Goal: Download file/media

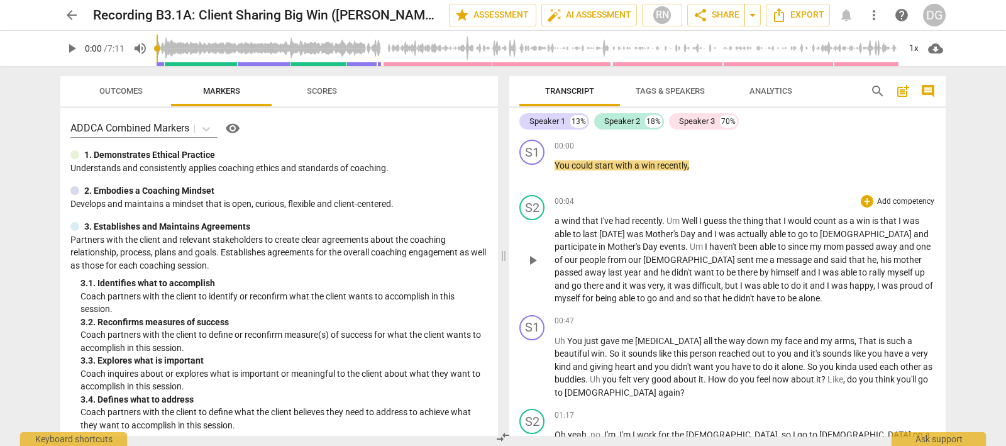
click at [529, 257] on span "play_arrow" at bounding box center [532, 260] width 15 height 15
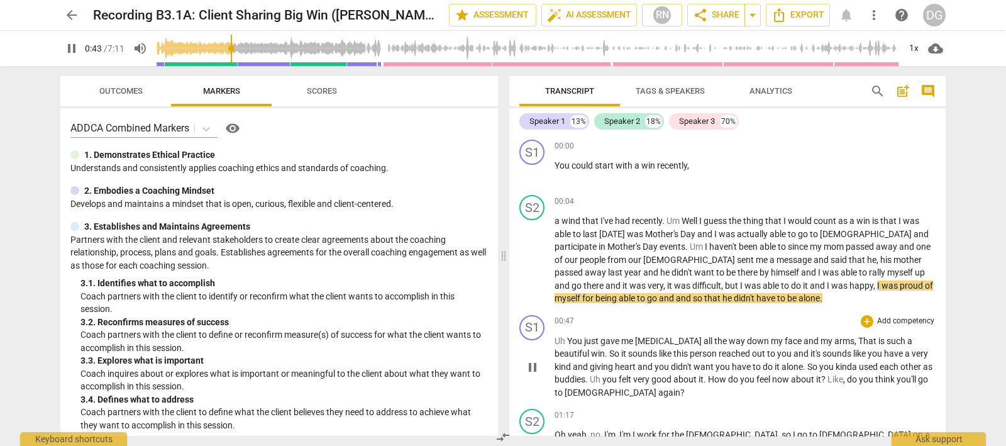
scroll to position [78, 0]
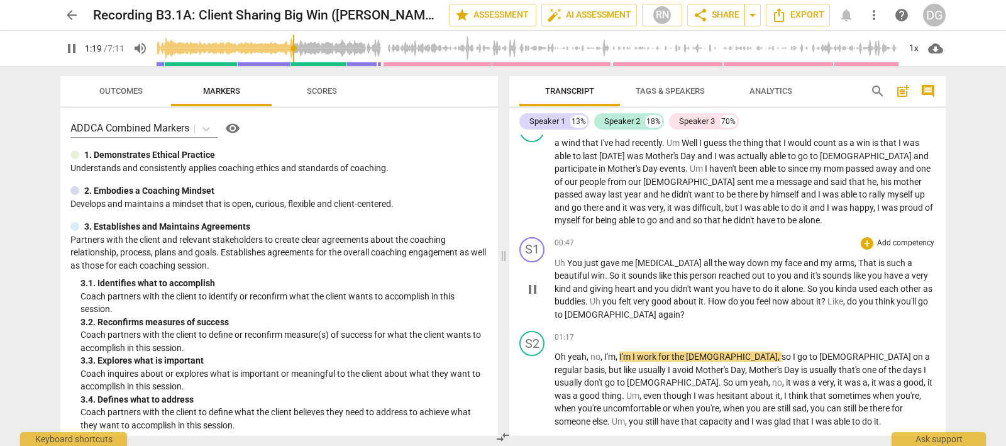
click at [533, 287] on span "pause" at bounding box center [532, 289] width 15 height 15
type input "80"
click at [863, 239] on div "+" at bounding box center [867, 243] width 13 height 13
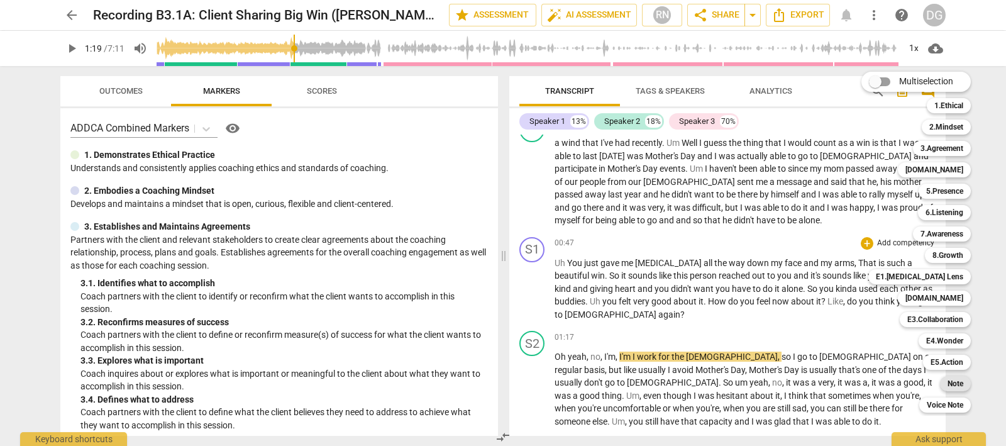
click at [951, 378] on b "Note" at bounding box center [955, 383] width 16 height 15
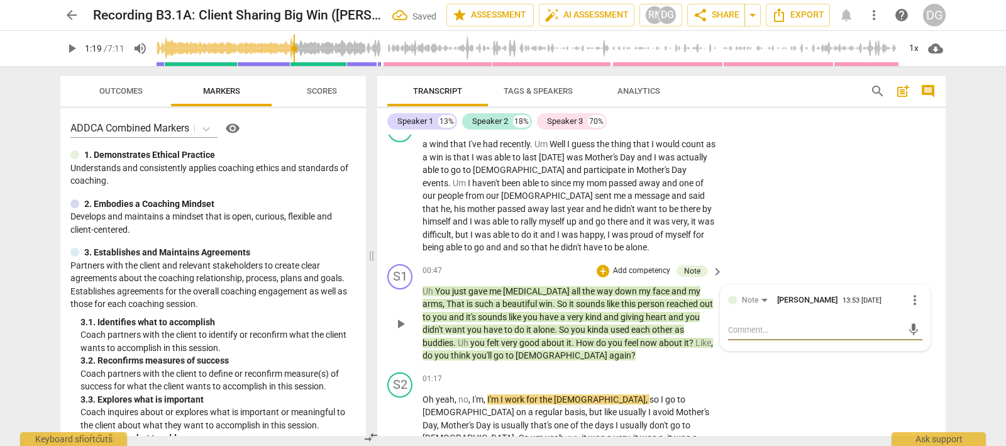
type textarea "C"
type textarea "Co"
type textarea "Coa"
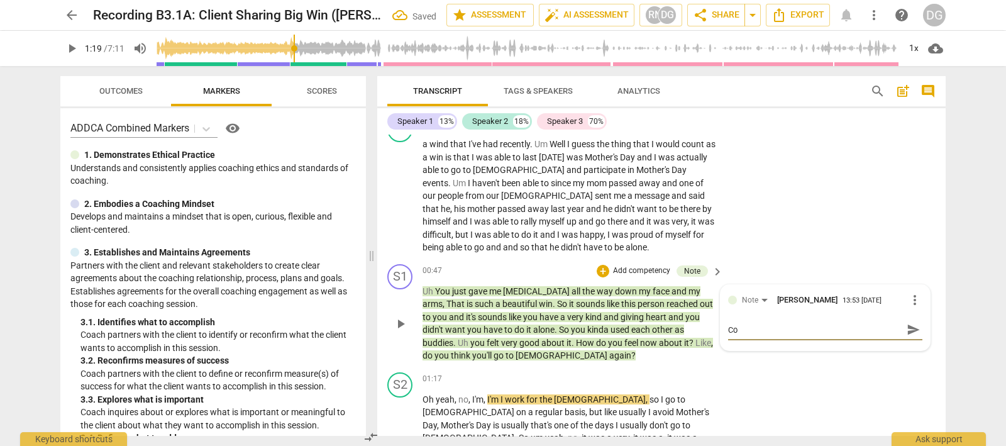
type textarea "Coa"
type textarea "Coac"
type textarea "Coach"
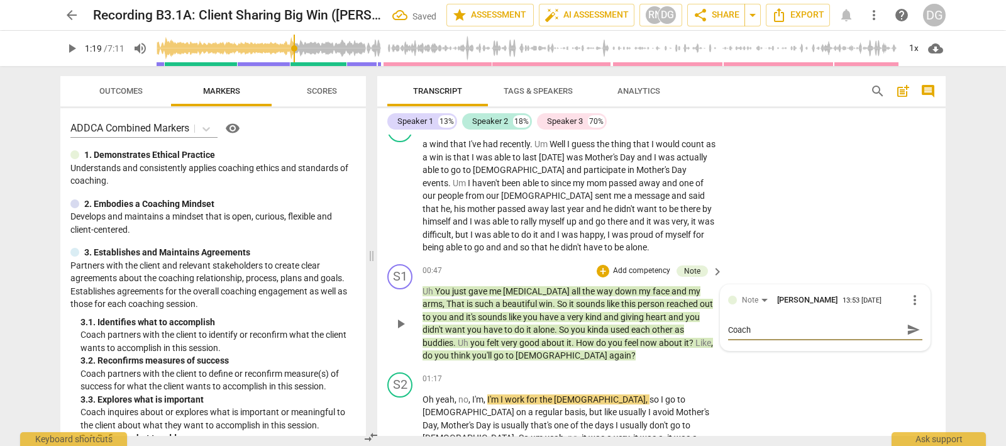
type textarea "Coach"
type textarea "Coach a"
type textarea "Coach ac"
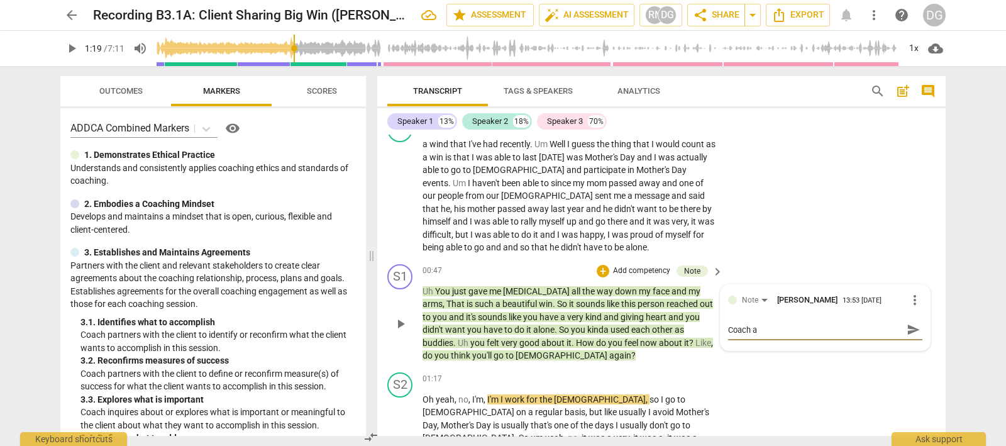
type textarea "Coach ac"
type textarea "Coach ack"
type textarea "Coach ackn"
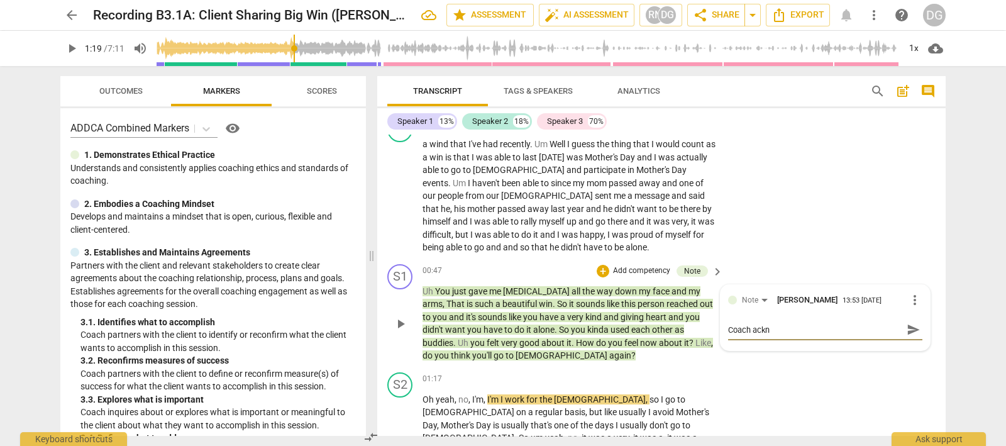
type textarea "Coach ackno"
type textarea "Coach acknow"
type textarea "Coach acknowl"
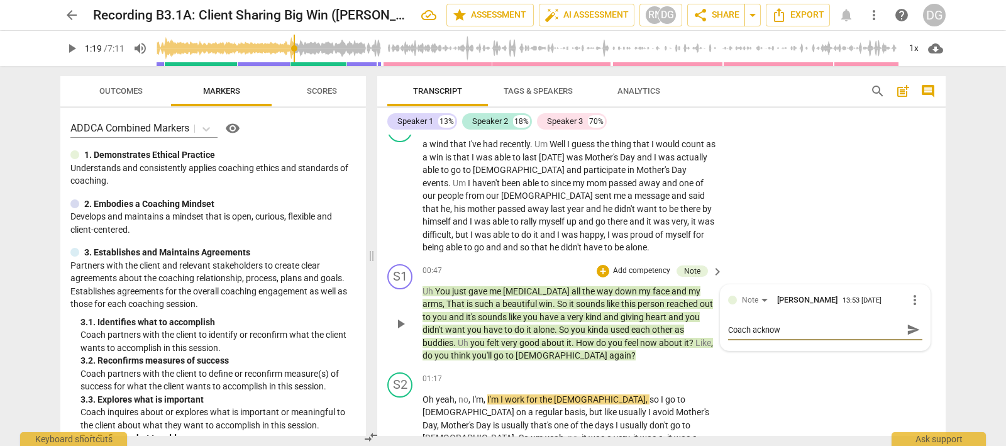
type textarea "Coach acknowl"
type textarea "Coach acknowle"
type textarea "Coach acknowled"
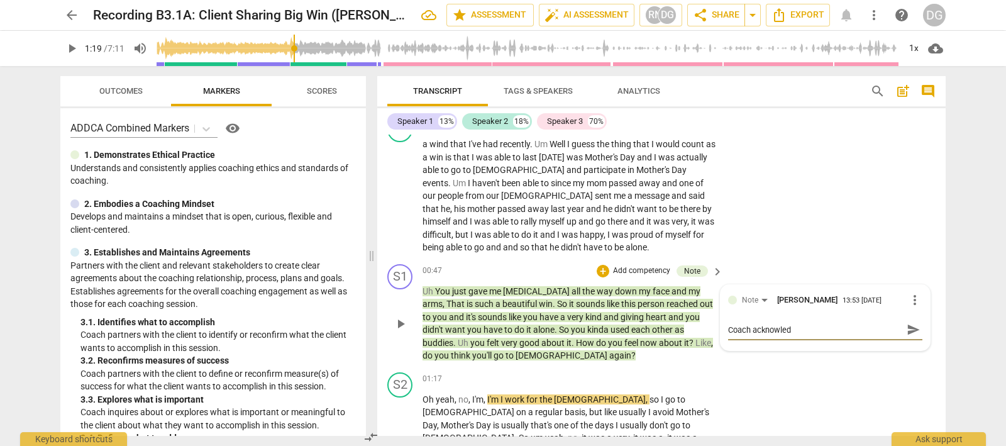
type textarea "Coach acknowledg"
type textarea "Coach acknowledge"
type textarea "Coach acknowledges"
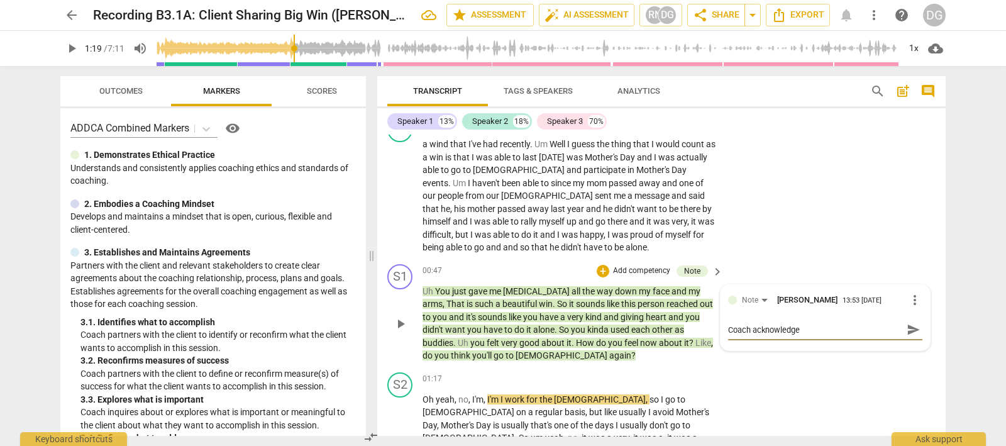
type textarea "Coach acknowledges"
type textarea "Coach acknowledges t"
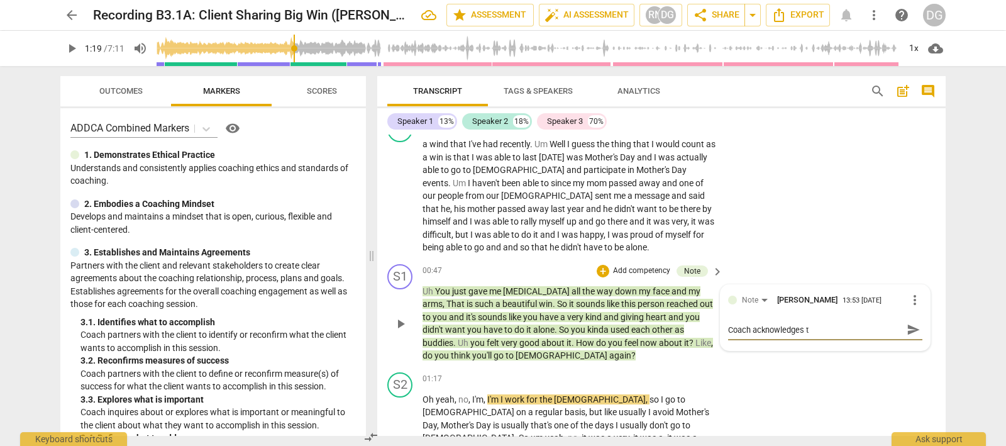
type textarea "Coach acknowledges te"
type textarea "Coach acknowledges teh"
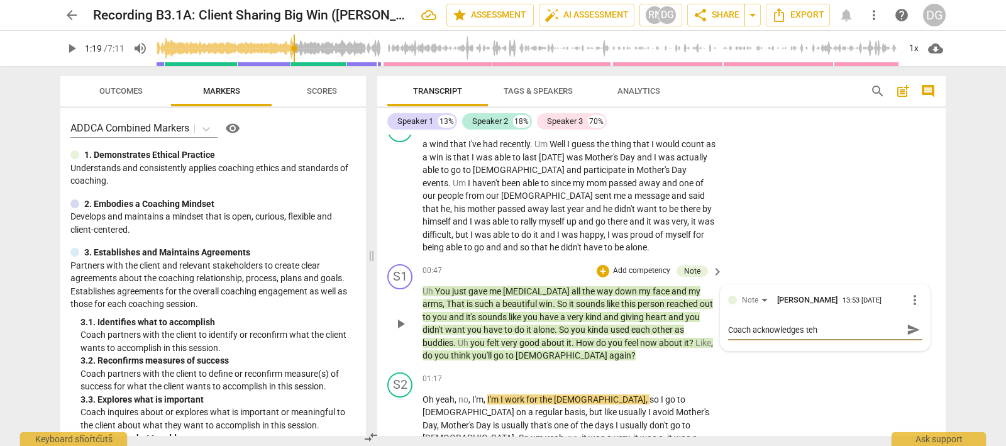
type textarea "Coach acknowledges teh"
type textarea "Coach acknowledges teh c"
type textarea "Coach acknowledges teh cl"
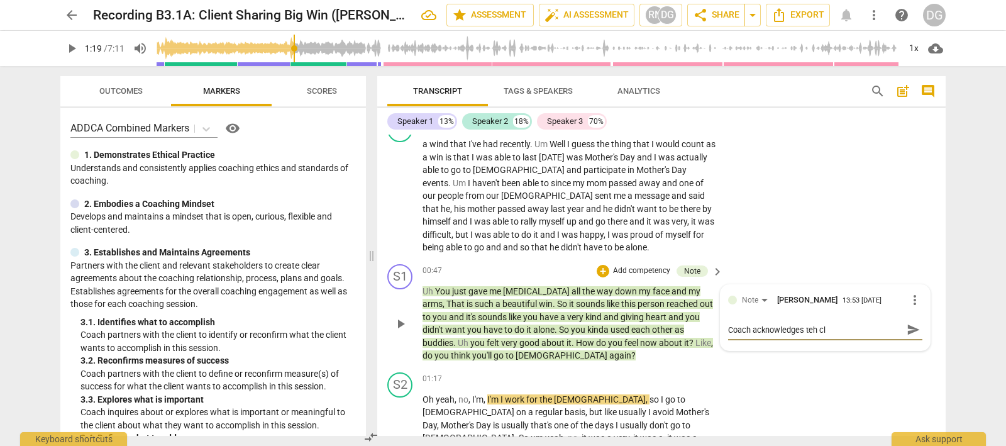
type textarea "Coach acknowledges teh cli"
type textarea "Coach acknowledges [PERSON_NAME] clin"
type textarea "Coach acknowledges [PERSON_NAME]"
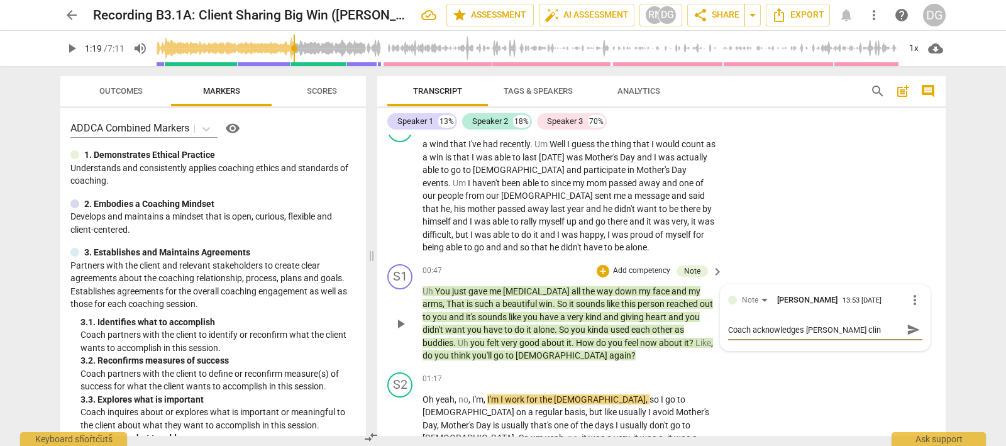
type textarea "Coach acknowledges [PERSON_NAME]"
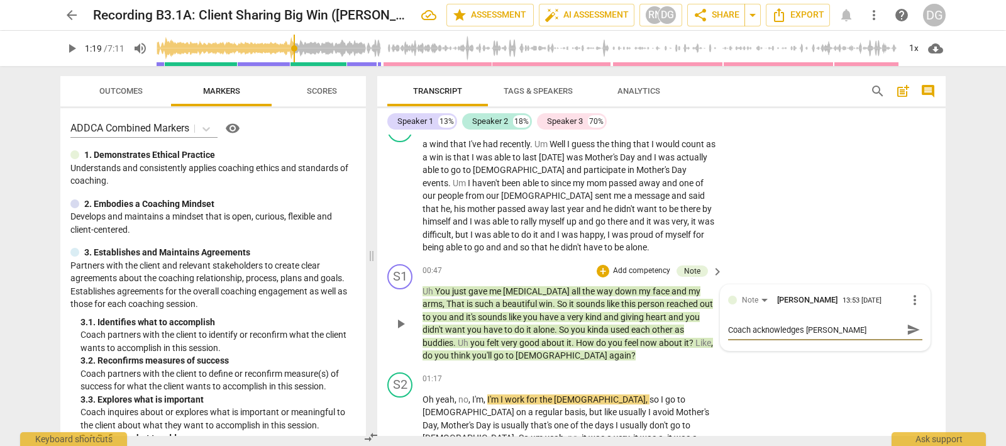
type textarea "Coach acknowledges teh clinet a"
type textarea "Coach acknowledges [PERSON_NAME] clinet ac"
type textarea "Coach acknowledges [PERSON_NAME] clinet act"
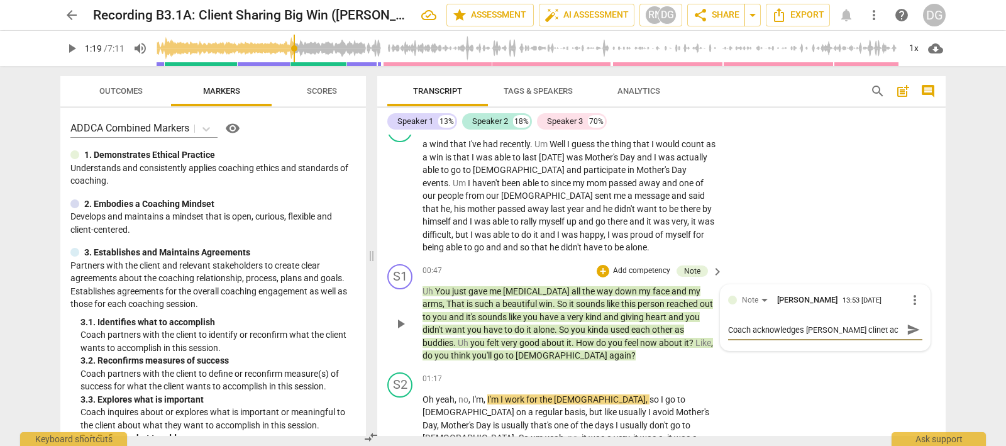
type textarea "Coach acknowledges [PERSON_NAME] clinet act"
type textarea "Coach acknowledges [PERSON_NAME] clinet act o"
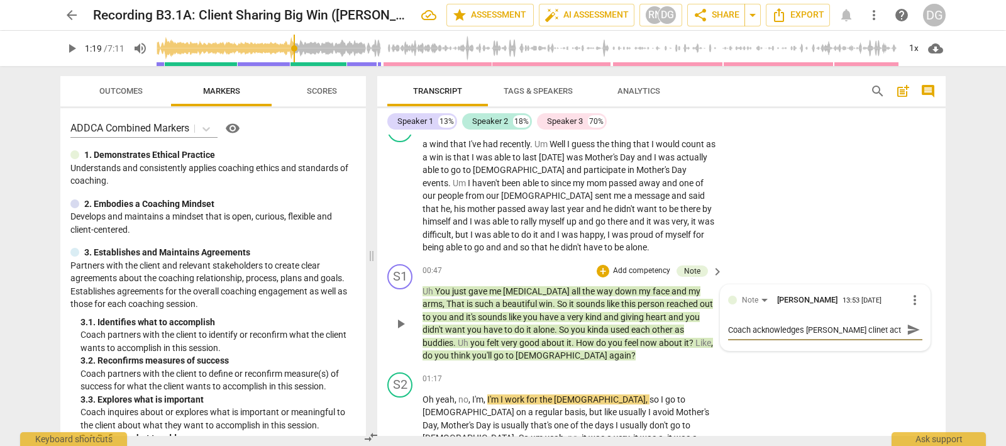
type textarea "Coach acknowledges [PERSON_NAME] clinet act of"
type textarea "Coach acknowledges [PERSON_NAME] clinet act of c"
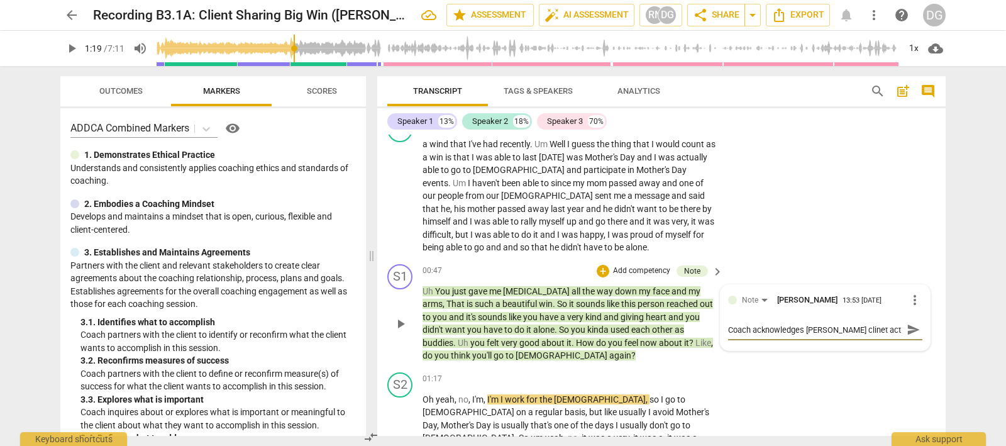
type textarea "Coach acknowledges [PERSON_NAME] clinet act of c"
type textarea "Coach acknowledges [PERSON_NAME] clinet act of co"
type textarea "Coach acknowledges [PERSON_NAME] clinet act of com"
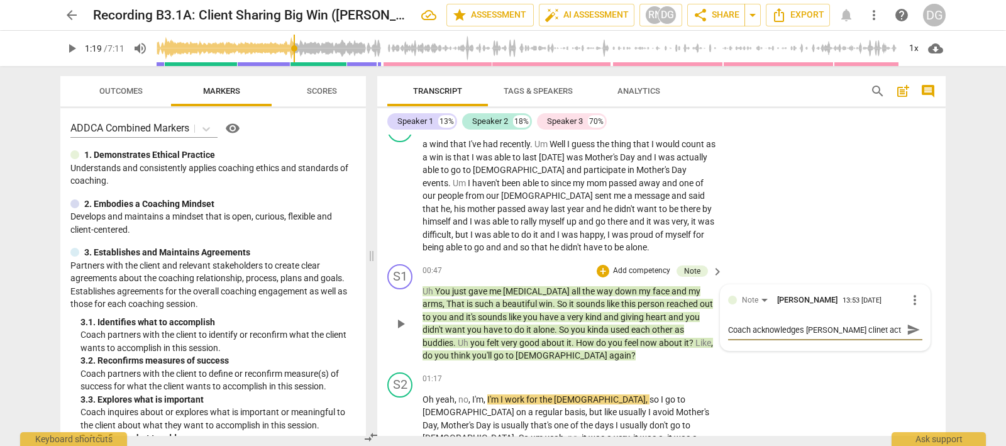
type textarea "Coach acknowledges [PERSON_NAME] clinet act of comp"
type textarea "Coach acknowledges [PERSON_NAME] clinet act of compa"
type textarea "Coach acknowledges [PERSON_NAME] clinet act of compas"
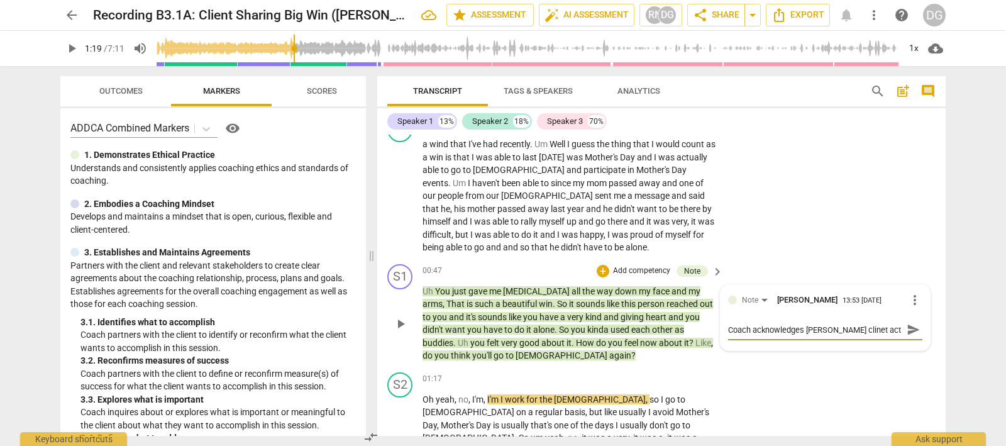
type textarea "Coach acknowledges [PERSON_NAME] clinet act of compas"
type textarea "Coach acknowledges [PERSON_NAME] clinet act of compass"
type textarea "Coach acknowledges [PERSON_NAME] clinet act of compassi"
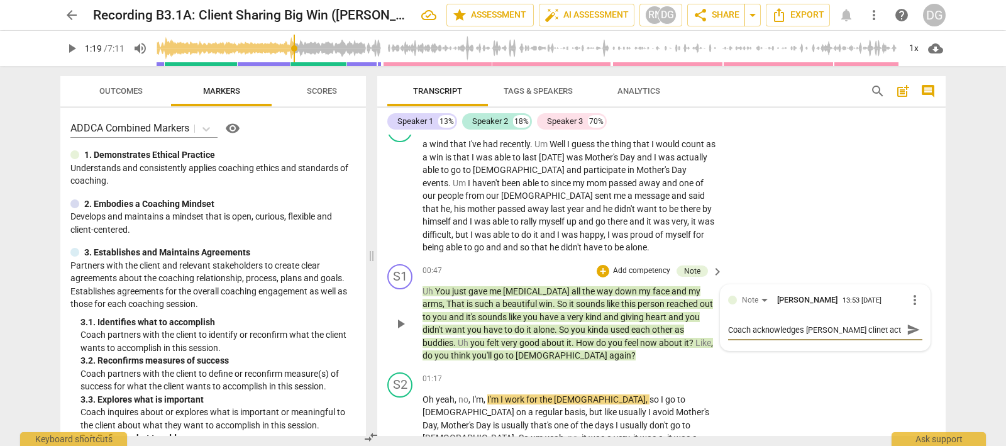
type textarea "Coach acknowledges [PERSON_NAME] clinet act of compassio"
type textarea "Coach acknowledges [PERSON_NAME] clinet act of compassion"
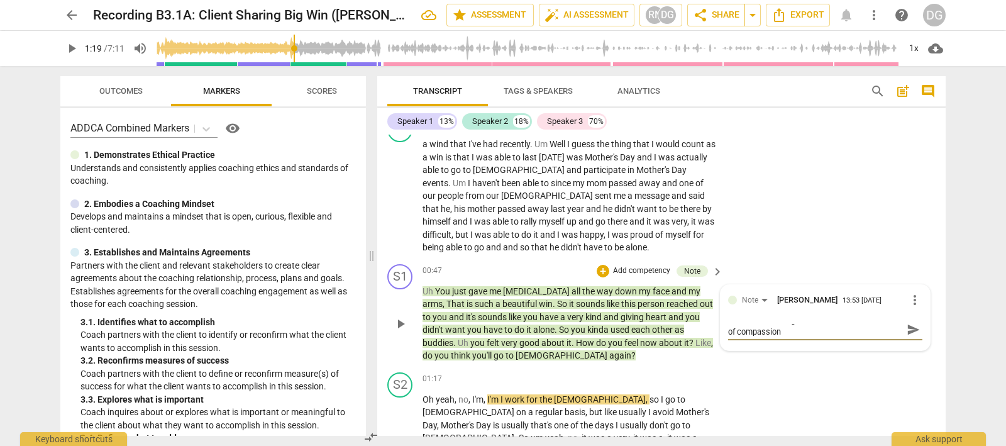
type textarea "Coach acknowledges [PERSON_NAME] clinet act of compassion"
type textarea "Coach acknowledges [PERSON_NAME] clinet act of compassion a"
type textarea "Coach acknowledges [PERSON_NAME] clinet act of compassion an"
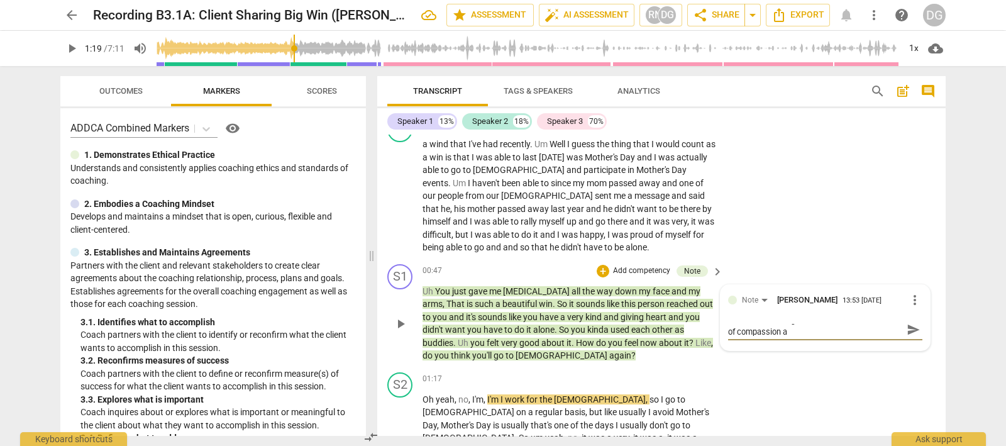
type textarea "Coach acknowledges [PERSON_NAME] clinet act of compassion an"
type textarea "Coach acknowledges [PERSON_NAME] clinet act of compassion and"
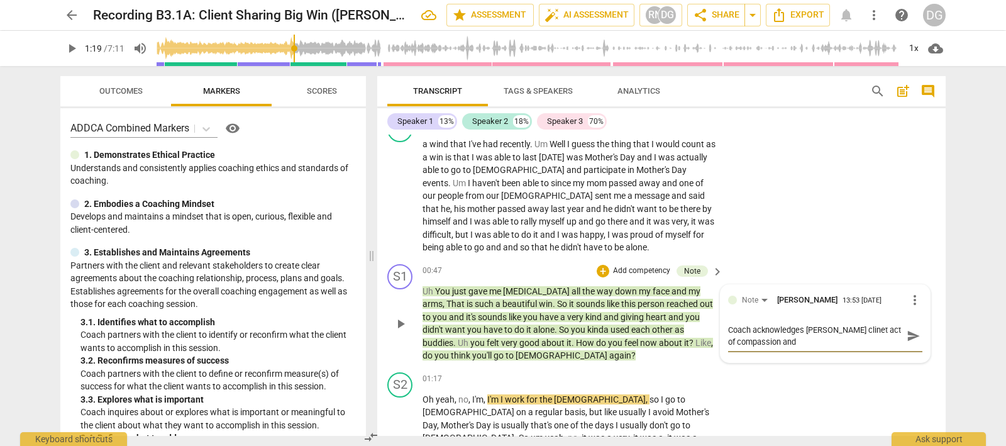
type textarea "Coach acknowledges [PERSON_NAME] clinet act of compassion and"
type textarea "Coach acknowledges [PERSON_NAME] clinet act of compassion and a"
type textarea "Coach acknowledges [PERSON_NAME] clinet act of compassion and ah"
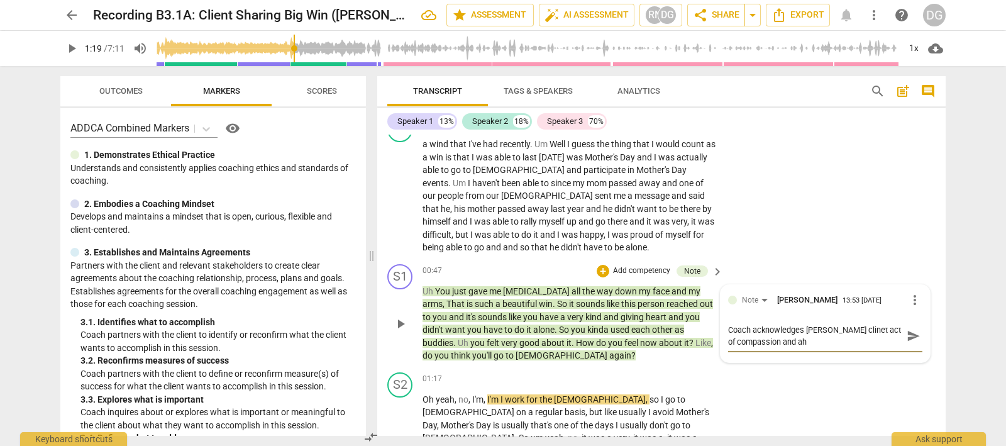
type textarea "Coach acknowledges [PERSON_NAME] clinet act of compassion and ahs"
type textarea "Coach acknowledges [PERSON_NAME] clinet act of compassion and ahse"
type textarea "Coach acknowledges [PERSON_NAME] clinet act of compassion and ahser"
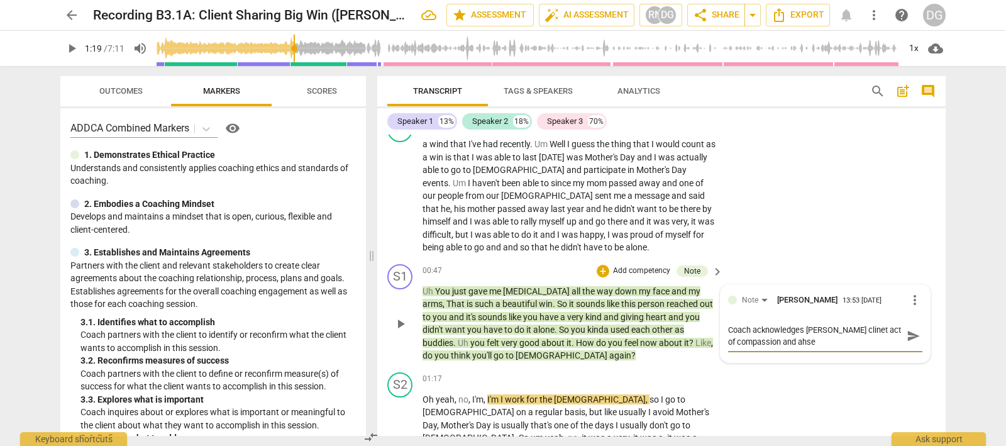
type textarea "Coach acknowledges [PERSON_NAME] clinet act of compassion and ahser"
type textarea "Coach acknowledges [PERSON_NAME] clinet act of compassion and ahsers"
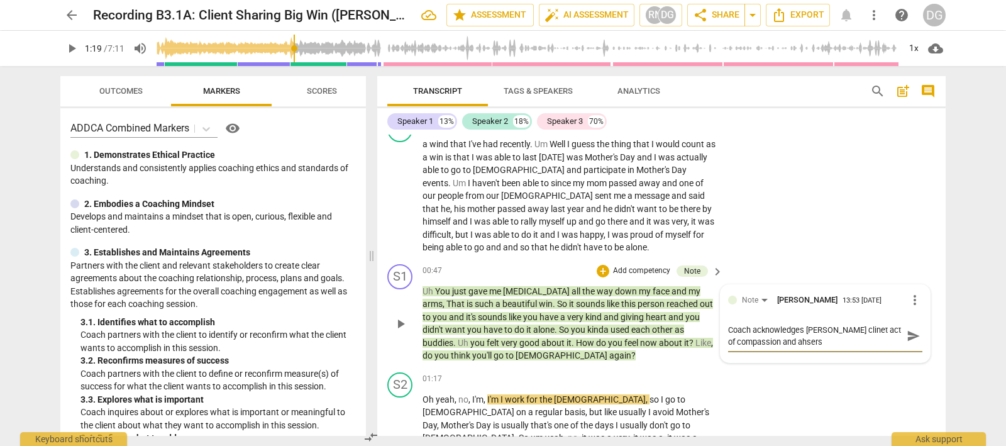
type textarea "Coach acknowledges [PERSON_NAME] clinet act of compassion and ahsers h"
type textarea "Coach acknowledges [PERSON_NAME] clinet act of compassion and ahsers ho"
type textarea "Coach acknowledges [PERSON_NAME] clinet act of compassion and ahsers how"
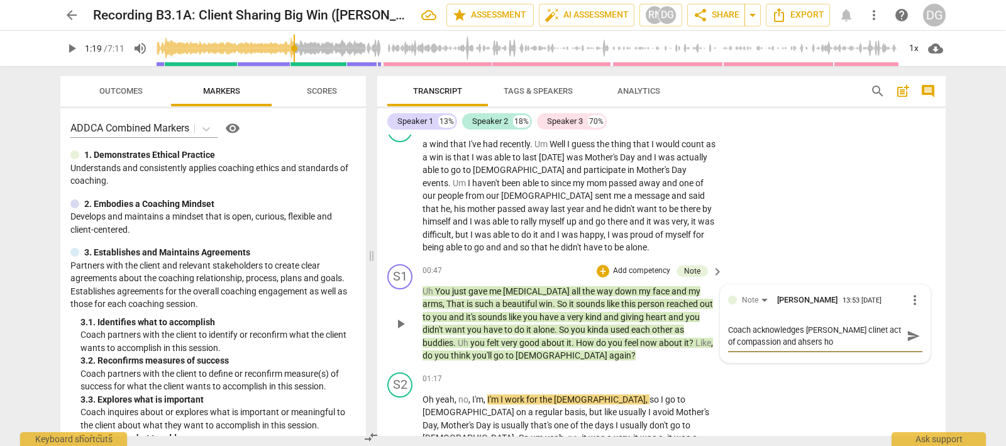
type textarea "Coach acknowledges [PERSON_NAME] clinet act of compassion and ahsers how"
type textarea "Coach acknowledges [PERSON_NAME] clinet act of compassion and ahsers how i"
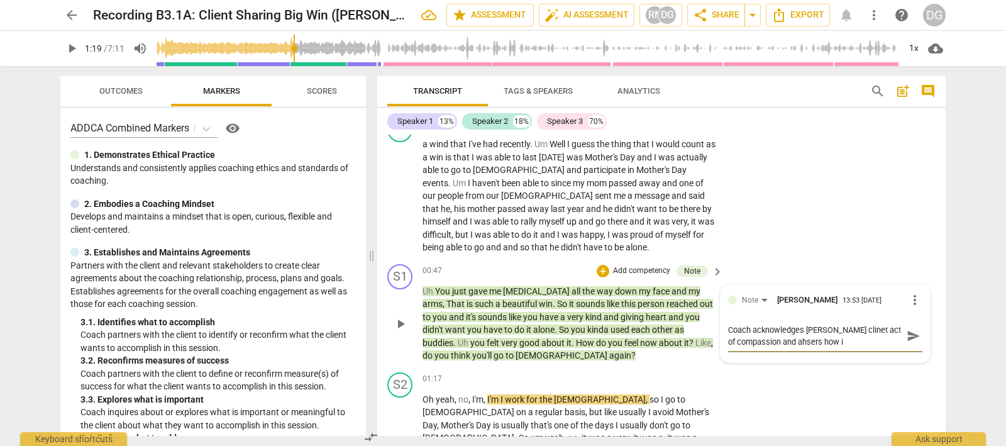
type textarea "Coach acknowledges [PERSON_NAME] clinet act of compassion and ahsers how it"
type textarea "Coach acknowledges [PERSON_NAME] clinet act of compassion and ahsers how it b"
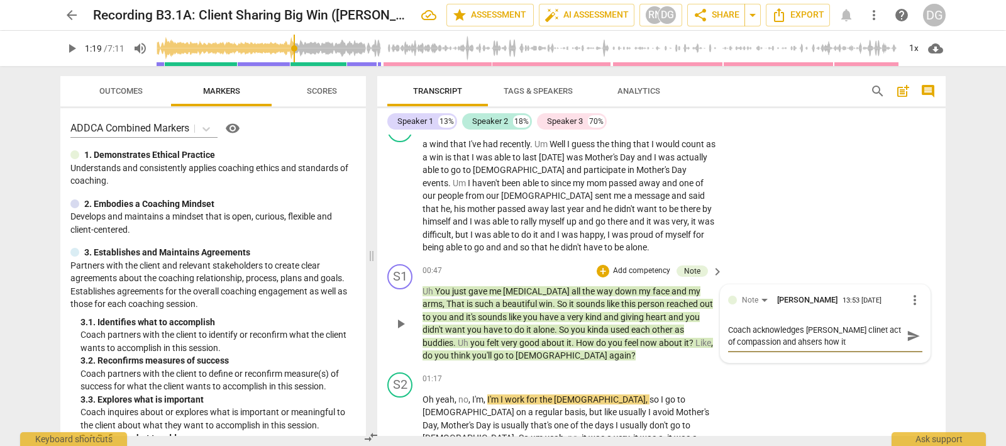
type textarea "Coach acknowledges [PERSON_NAME] clinet act of compassion and ahsers how it b"
type textarea "Coach acknowledges [PERSON_NAME] clinet act of compassion and ahsers how it br"
type textarea "Coach acknowledges [PERSON_NAME] clinet act of compassion and ahsers how it bru"
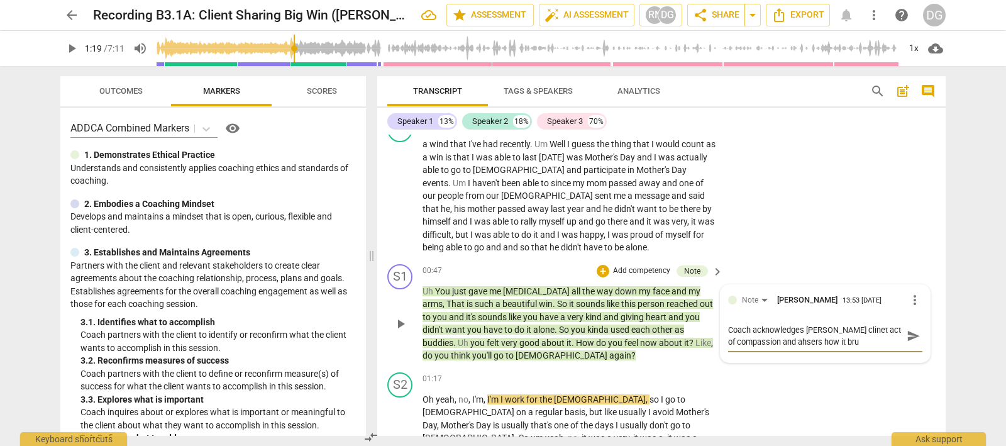
type textarea "Coach acknowledges [PERSON_NAME] clinet act of compassion and ahsers how it brug"
type textarea "Coach acknowledges [PERSON_NAME] clinet act of compassion and ahsers how it [PE…"
type textarea "Coach acknowledges [PERSON_NAME] clinet act of compassion and ahsers how it bru…"
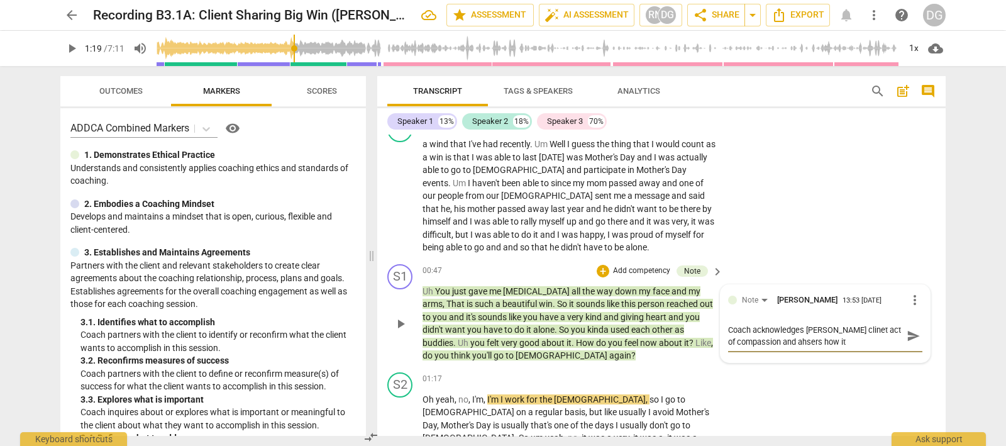
type textarea "Coach acknowledges [PERSON_NAME] clinet act of compassion and ahsers how it bru…"
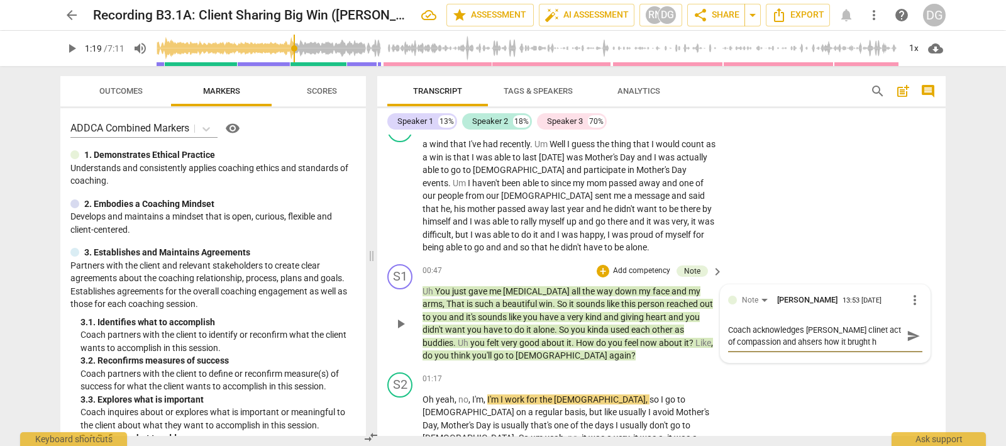
type textarea "Coach acknowledges [PERSON_NAME] clinet act of compassion and ahsers how it bru…"
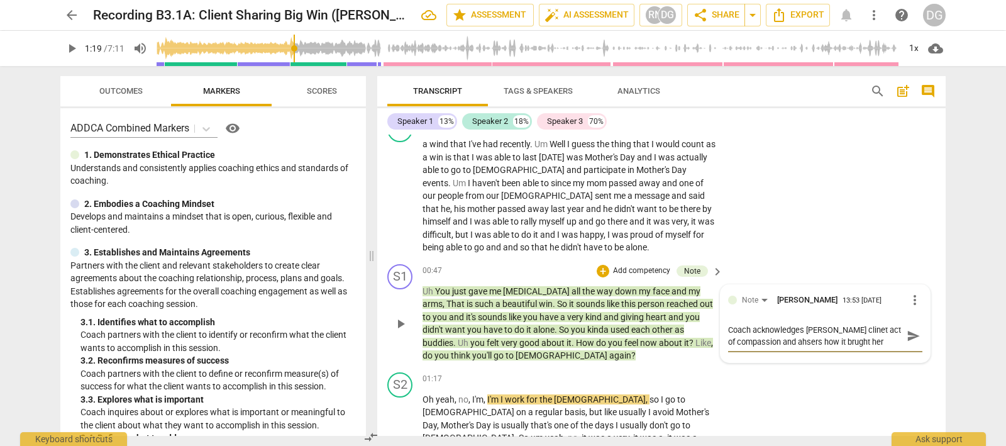
type textarea "Coach acknowledges [PERSON_NAME] clinet act of compassion and ahsers how it bru…"
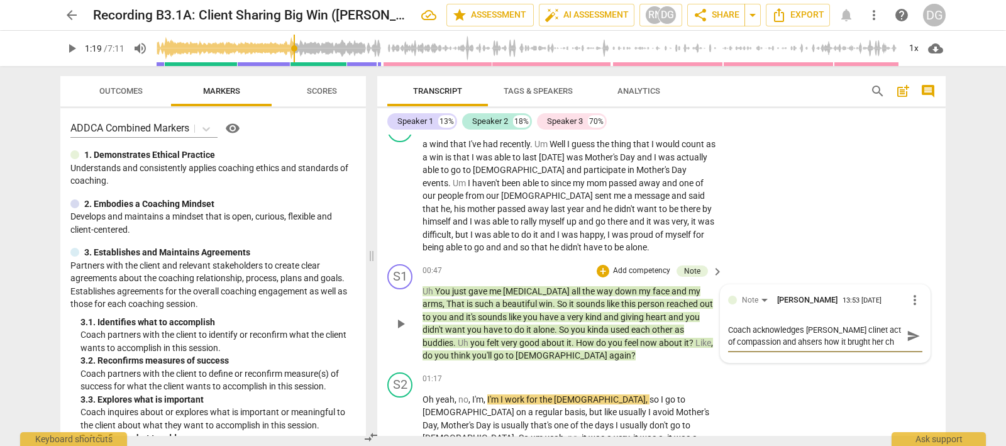
type textarea "Coach acknowledges [PERSON_NAME] clinet act of compassion and ahsers how it bru…"
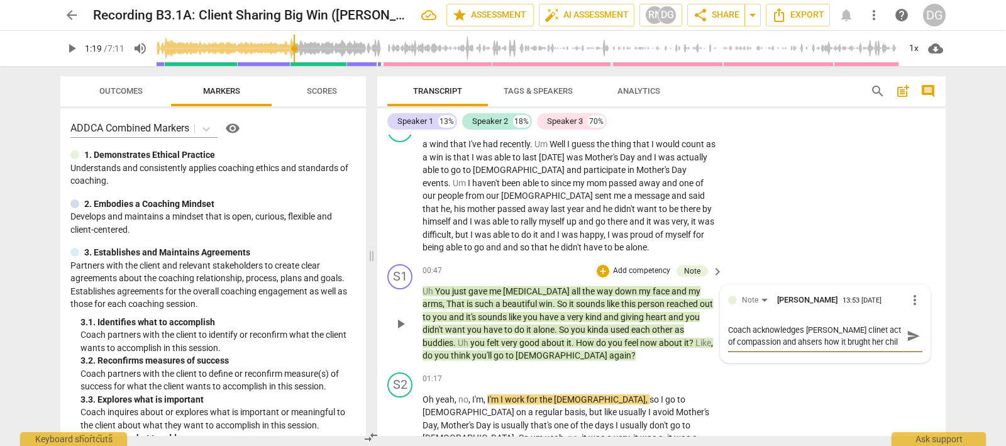
type textarea "Coach acknowledges [PERSON_NAME] clinet act of compassion and ahsers how it bru…"
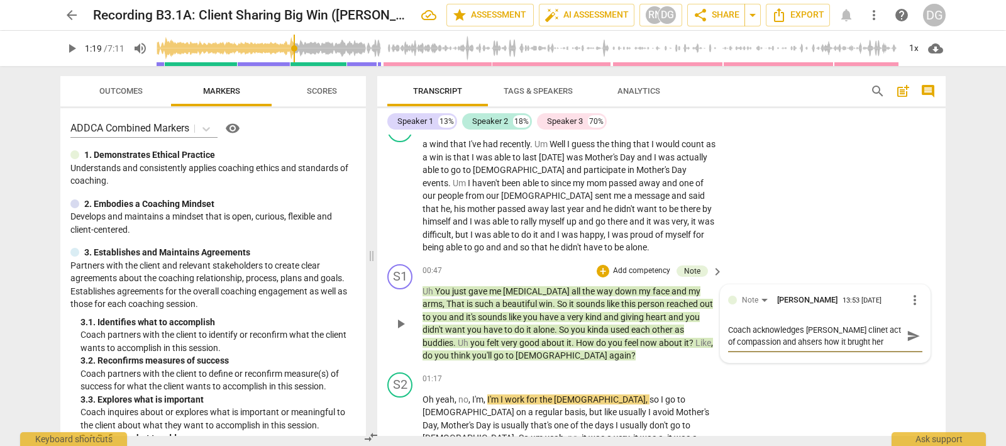
type textarea "Coach acknowledges [PERSON_NAME] clinet act of compassion and ahsers how it bru…"
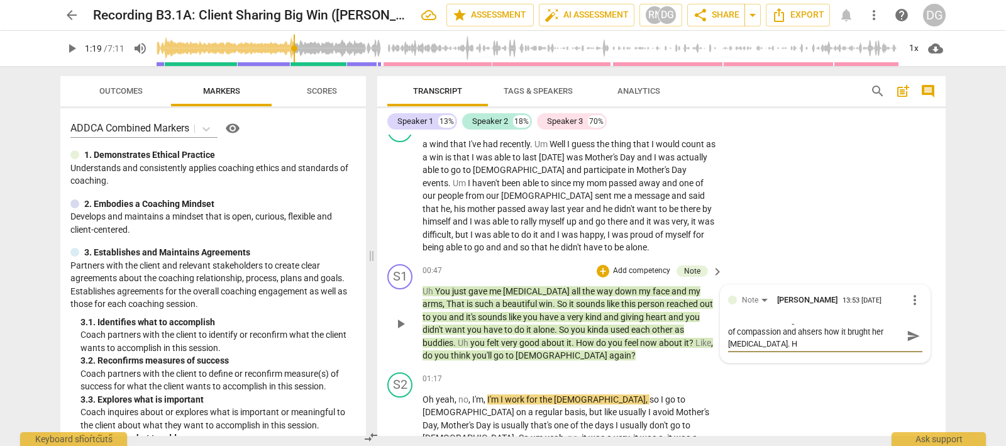
type textarea "Coach acknowledges [PERSON_NAME] clinet act of compassion and ahsers how it bru…"
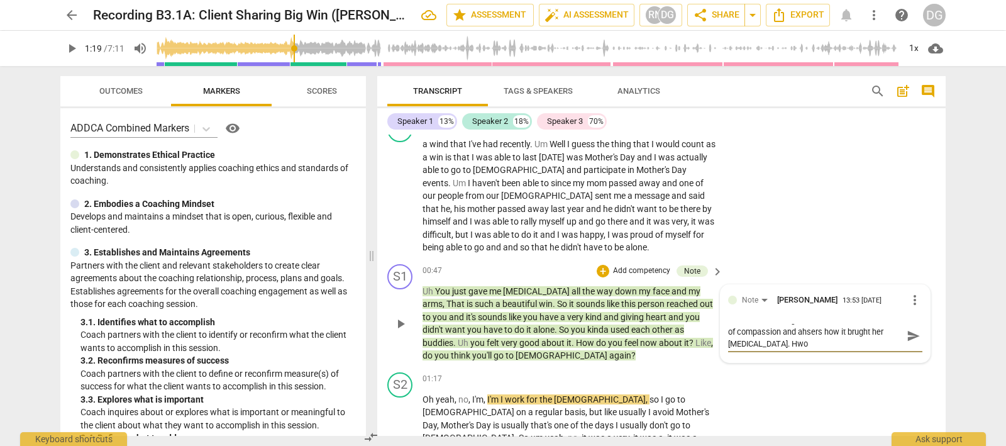
type textarea "Coach acknowledges [PERSON_NAME] clinet act of compassion and ahsers how it bru…"
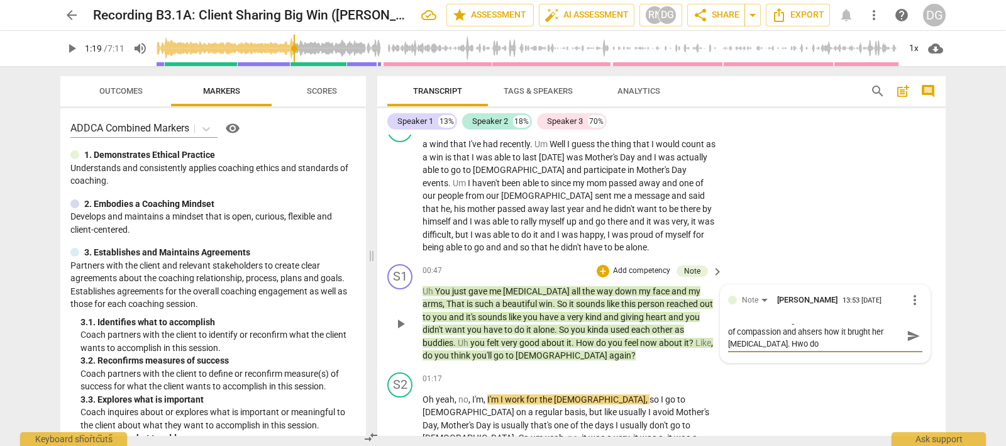
type textarea "Coach acknowledges [PERSON_NAME] clinet act of compassion and ahsers how it bru…"
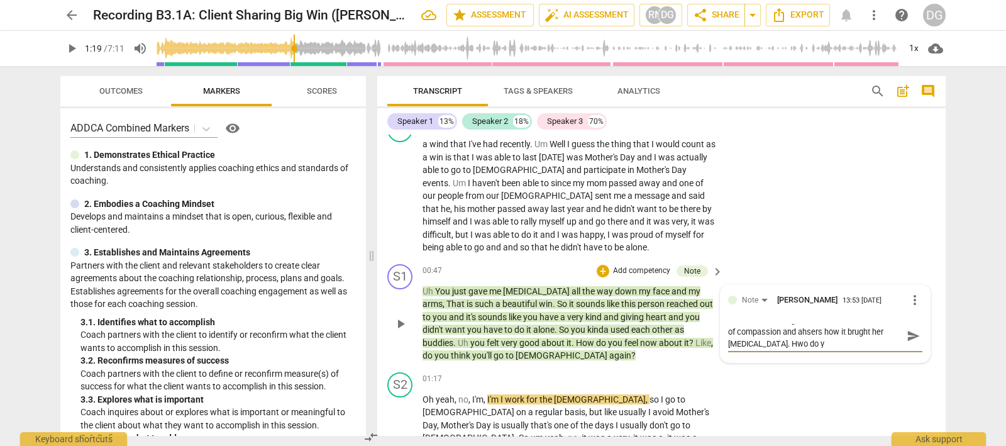
type textarea "Coach acknowledges [PERSON_NAME] clinet act of compassion and ahsers how it bru…"
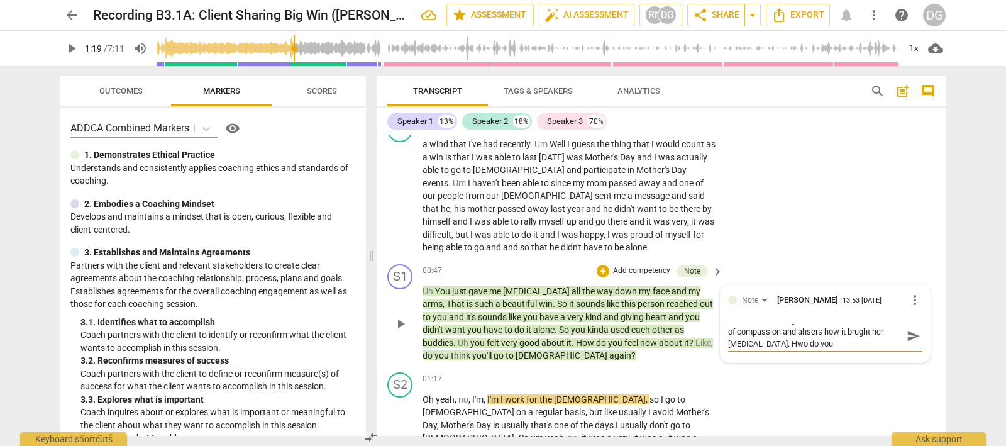
type textarea "Coach acknowledges [PERSON_NAME] clinet act of compassion and ahsers how it bru…"
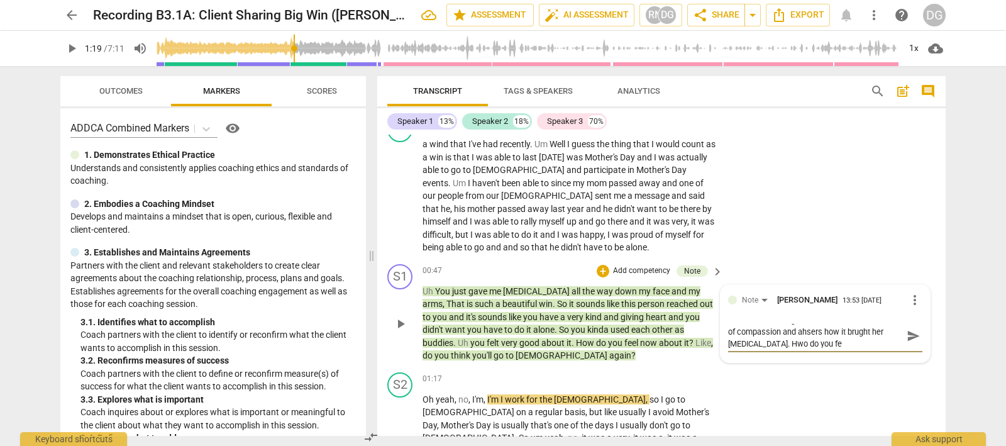
type textarea "Coach acknowledges [PERSON_NAME] clinet act of compassion and ahsers how it bru…"
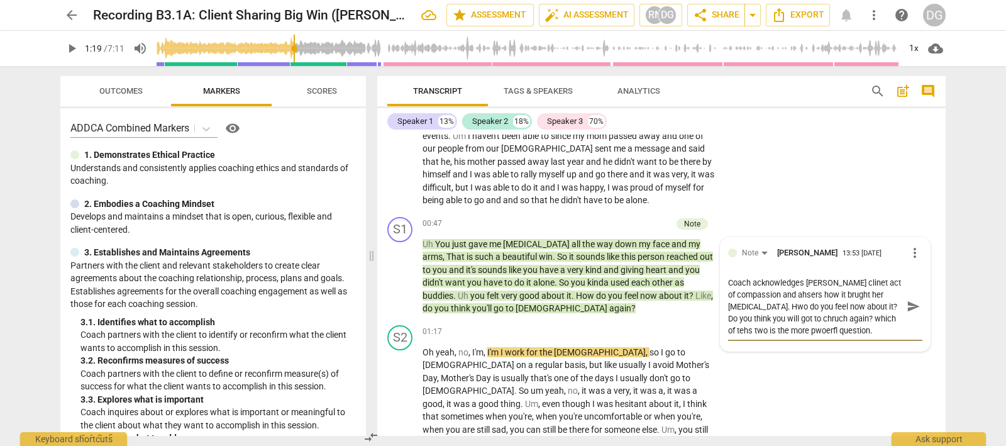
scroll to position [157, 0]
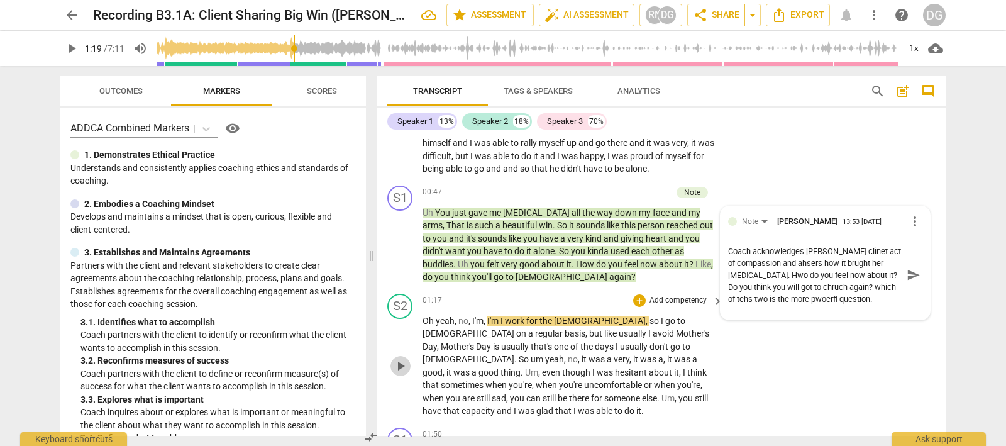
click at [399, 358] on span "play_arrow" at bounding box center [400, 365] width 15 height 15
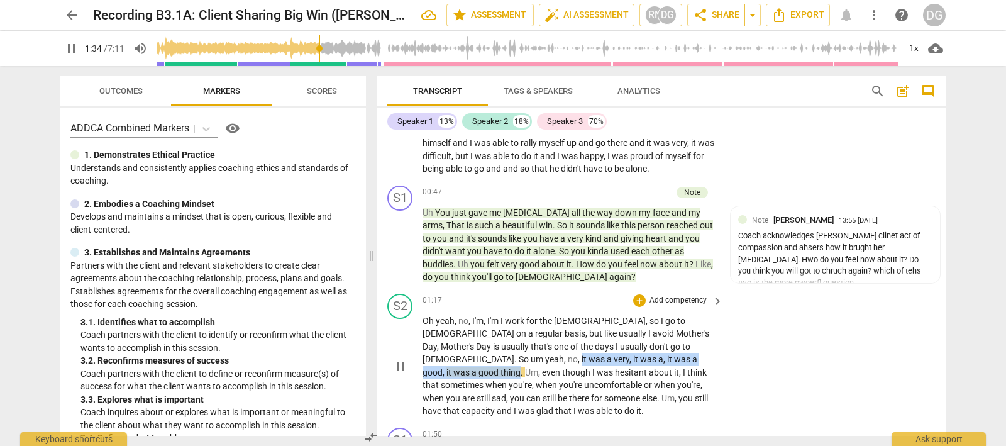
drag, startPoint x: 655, startPoint y: 344, endPoint x: 579, endPoint y: 358, distance: 77.4
click at [579, 358] on p "Oh yeah , no , I'm , I'm I work for the [DEMOGRAPHIC_DATA] , so I go to [DEMOGR…" at bounding box center [570, 365] width 294 height 103
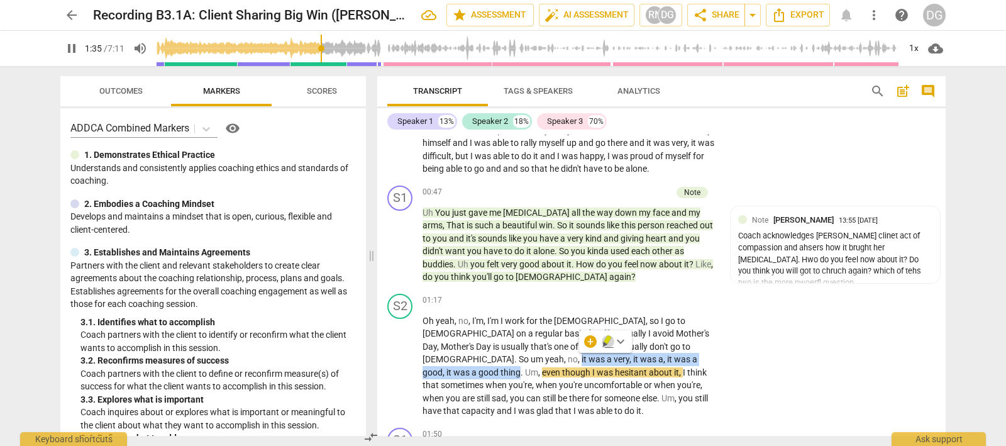
click at [604, 335] on icon "button" at bounding box center [608, 341] width 13 height 15
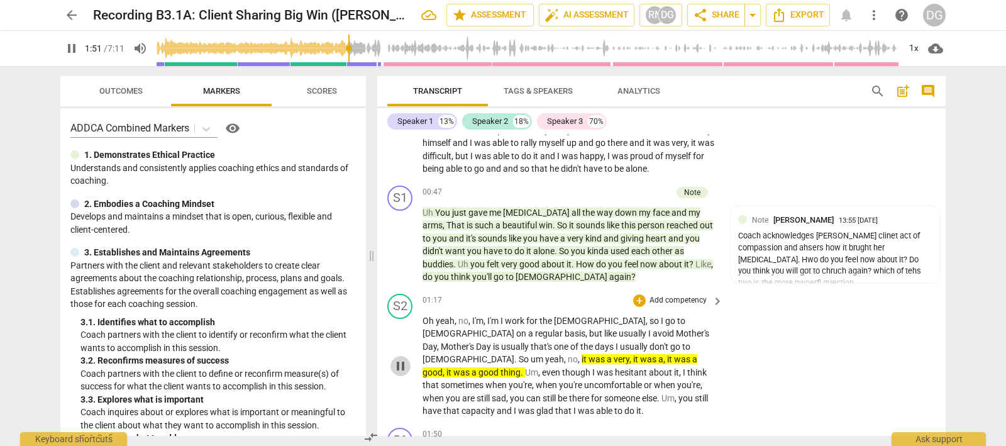
click at [396, 358] on span "pause" at bounding box center [400, 365] width 15 height 15
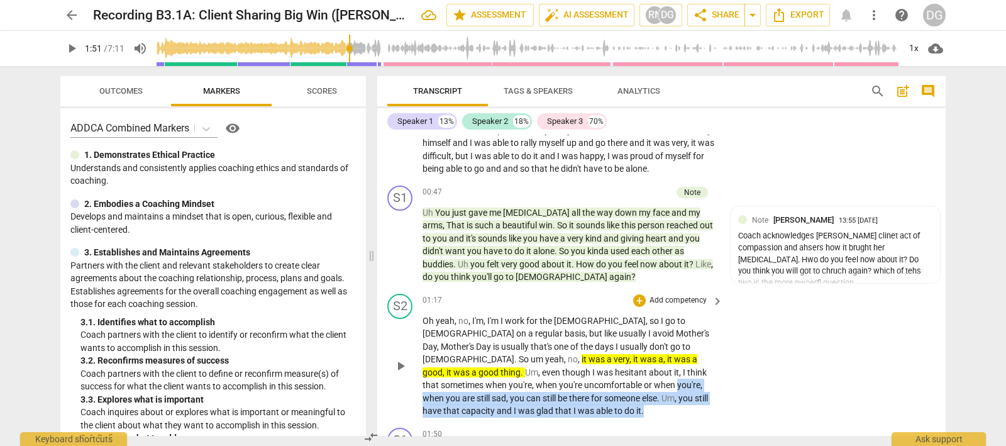
drag, startPoint x: 446, startPoint y: 384, endPoint x: 702, endPoint y: 393, distance: 255.4
click at [702, 393] on p "Oh yeah , no , I'm , I'm I work for the [DEMOGRAPHIC_DATA] , so I go to [DEMOGR…" at bounding box center [570, 365] width 294 height 103
click at [717, 378] on icon "button" at bounding box center [721, 380] width 13 height 15
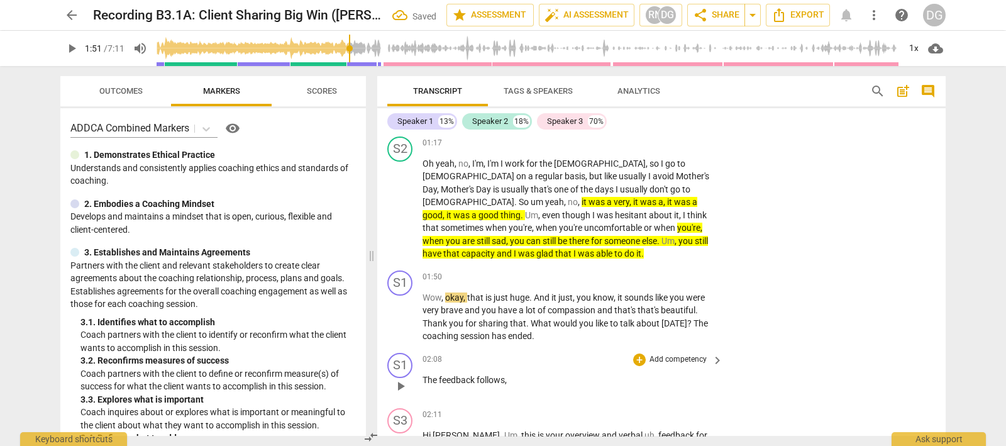
scroll to position [314, 0]
click at [400, 309] on span "play_arrow" at bounding box center [400, 316] width 15 height 15
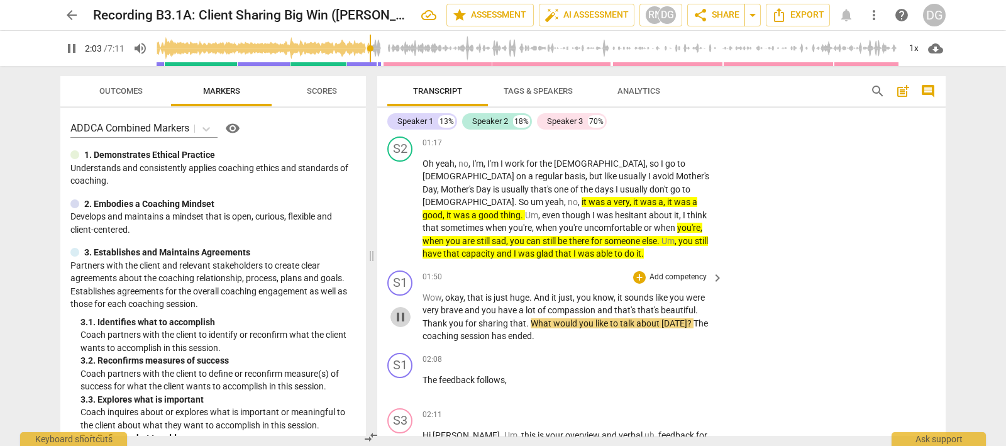
click at [402, 309] on span "pause" at bounding box center [400, 316] width 15 height 15
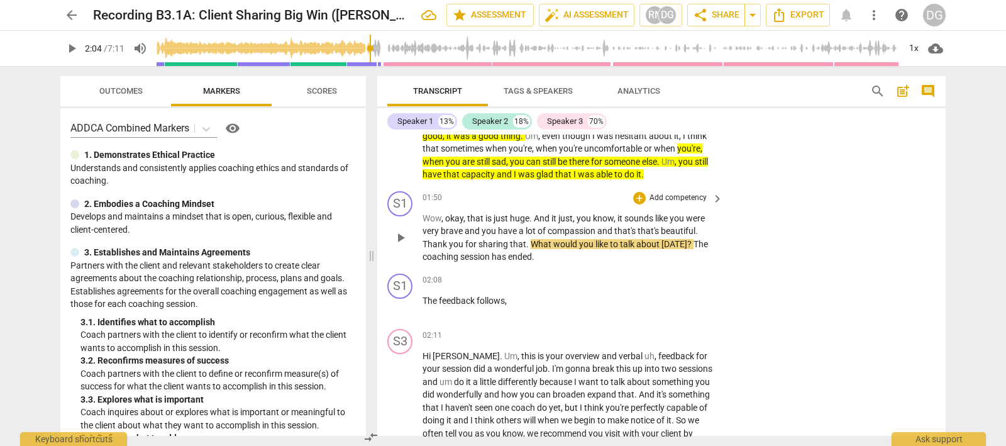
click at [693, 239] on span "The" at bounding box center [700, 244] width 14 height 10
drag, startPoint x: 687, startPoint y: 229, endPoint x: 532, endPoint y: 232, distance: 154.7
click at [532, 232] on p "Wow , okay , that is just huge . And it just , you know , it sounds like you we…" at bounding box center [570, 238] width 294 height 52
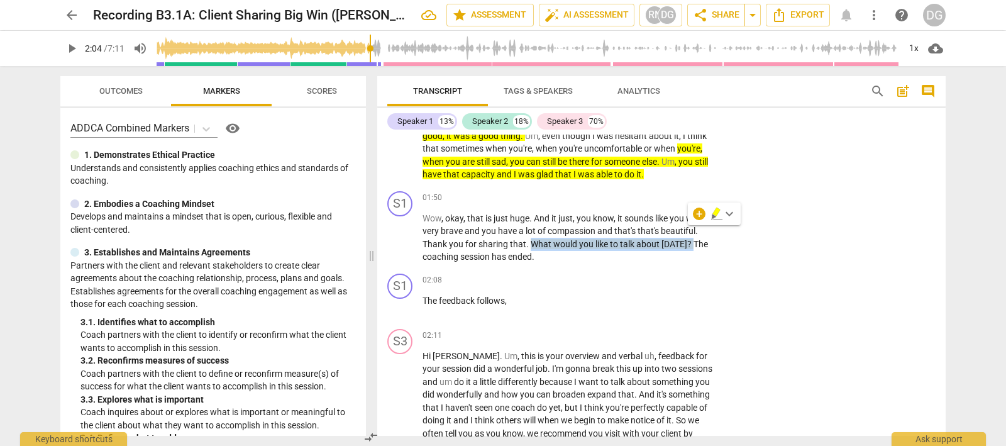
click at [713, 215] on icon "button" at bounding box center [714, 216] width 4 height 5
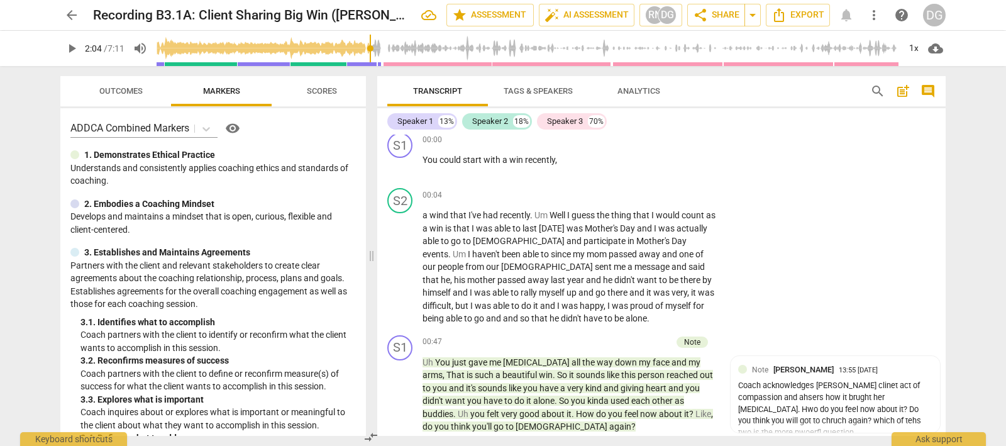
scroll to position [0, 0]
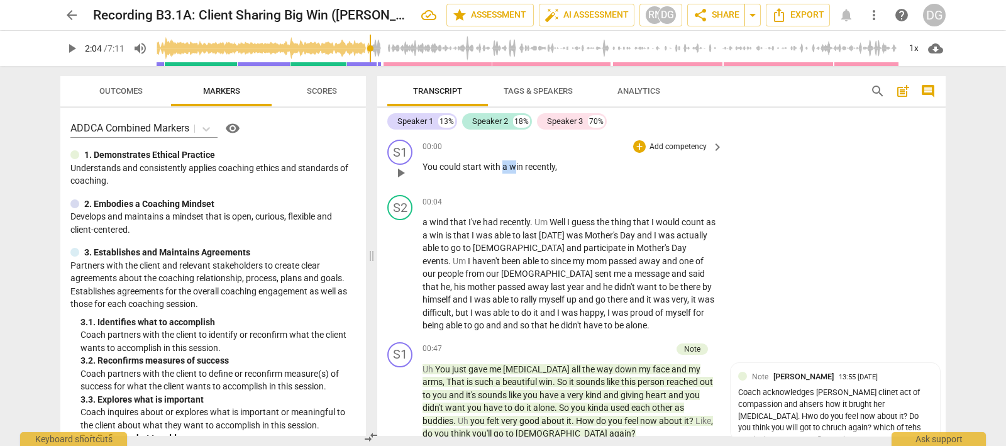
drag, startPoint x: 421, startPoint y: 165, endPoint x: 515, endPoint y: 176, distance: 95.0
click at [515, 176] on div "S1 play_arrow pause 00:00 + Add competency keyboard_arrow_right You could start…" at bounding box center [661, 162] width 568 height 55
click at [856, 122] on div "Speaker 1 13% Speaker 2 18% Speaker 3 70%" at bounding box center [661, 121] width 548 height 21
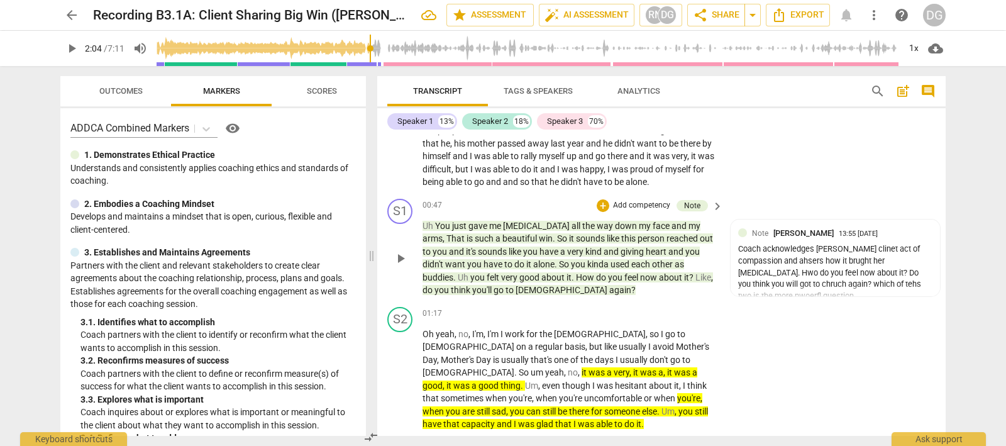
scroll to position [153, 0]
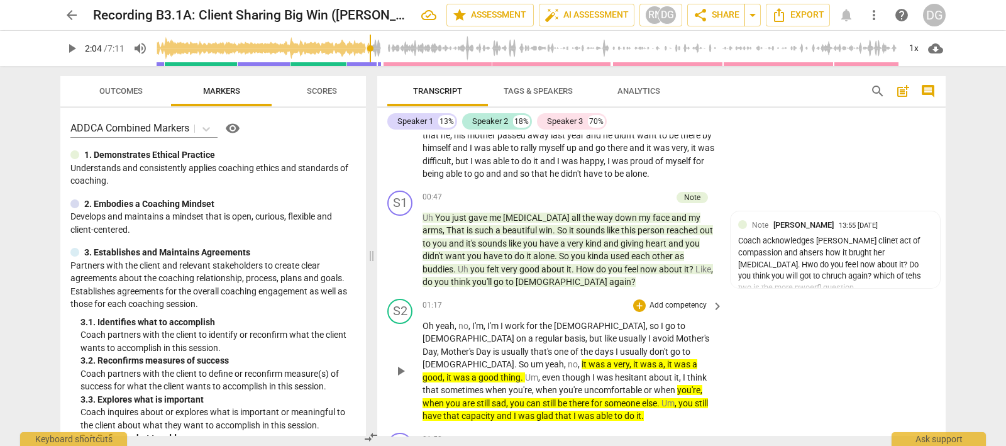
drag, startPoint x: 421, startPoint y: 165, endPoint x: 631, endPoint y: 409, distance: 322.4
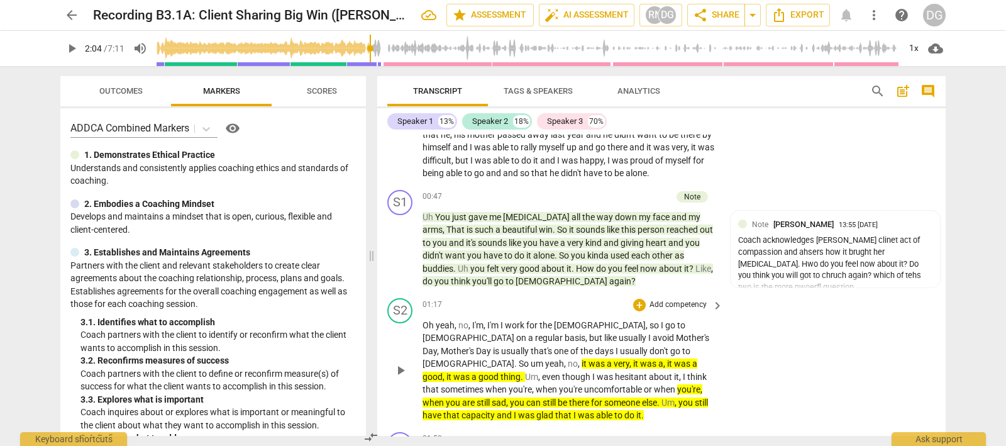
click at [631, 410] on div "S1 play_arrow pause 00:00 + Add competency keyboard_arrow_right You could start…" at bounding box center [661, 285] width 568 height 301
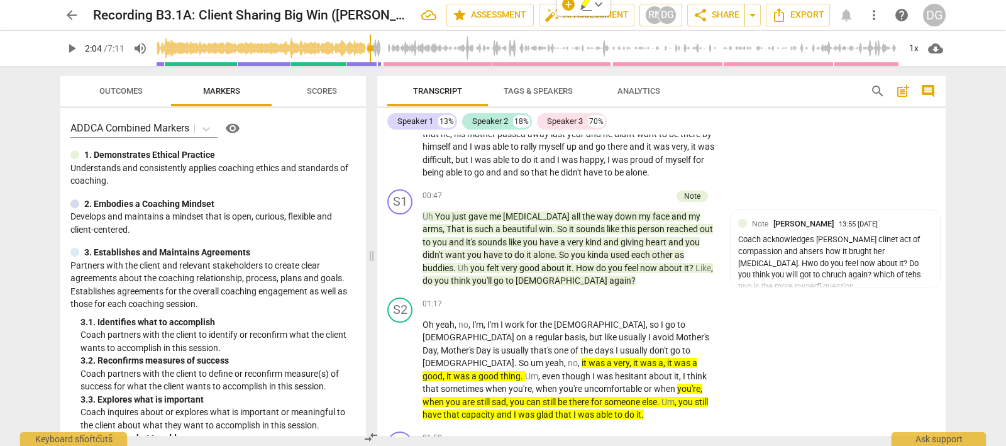
click at [767, 157] on div "S2 play_arrow pause 00:04 + Add competency keyboard_arrow_right a wind that I'v…" at bounding box center [661, 110] width 568 height 147
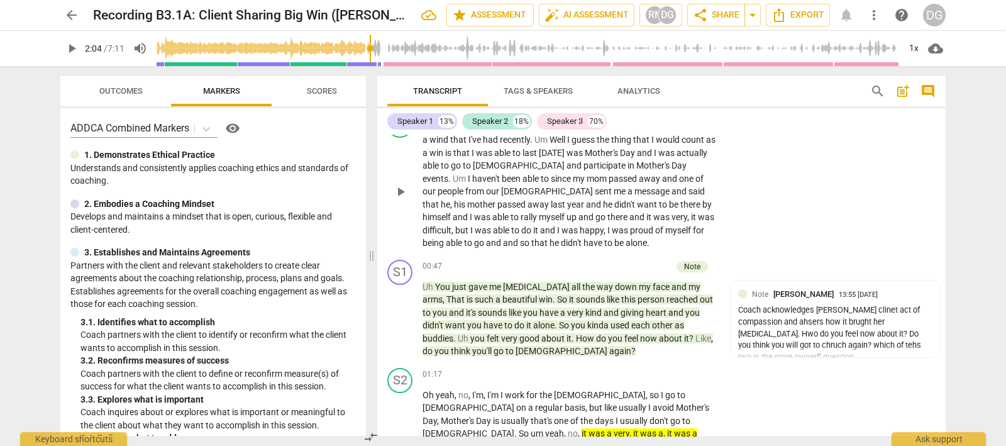
scroll to position [0, 0]
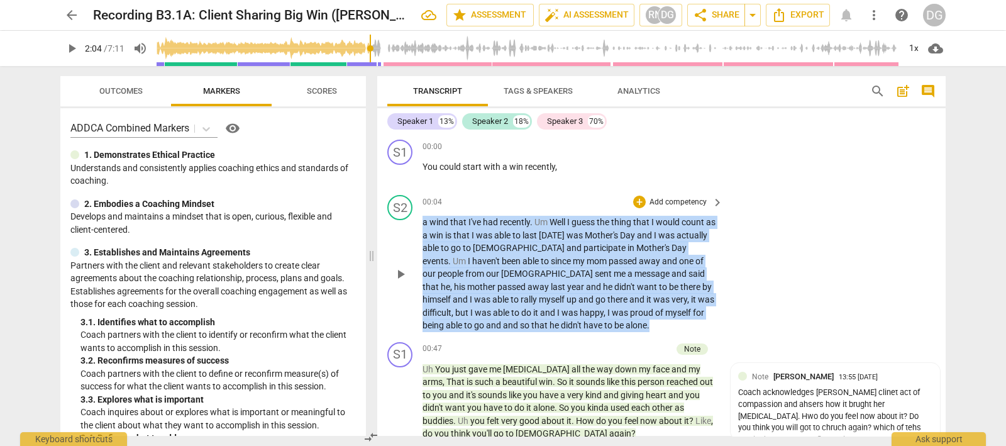
drag, startPoint x: 422, startPoint y: 219, endPoint x: 666, endPoint y: 307, distance: 259.9
click at [602, 385] on div "S1 play_arrow pause 00:00 + Add competency keyboard_arrow_right You could start…" at bounding box center [661, 285] width 568 height 301
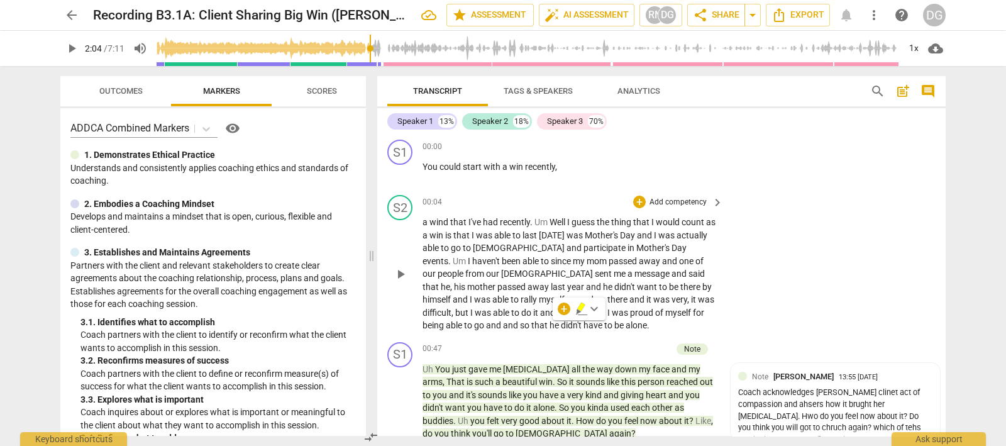
click at [819, 218] on div "S2 play_arrow pause 00:04 + Add competency keyboard_arrow_right a wind that I'v…" at bounding box center [661, 263] width 568 height 147
drag, startPoint x: 755, startPoint y: 89, endPoint x: 762, endPoint y: 99, distance: 12.2
drag, startPoint x: 762, startPoint y: 99, endPoint x: 788, endPoint y: 16, distance: 87.1
click at [788, 16] on span "Export" at bounding box center [797, 15] width 53 height 15
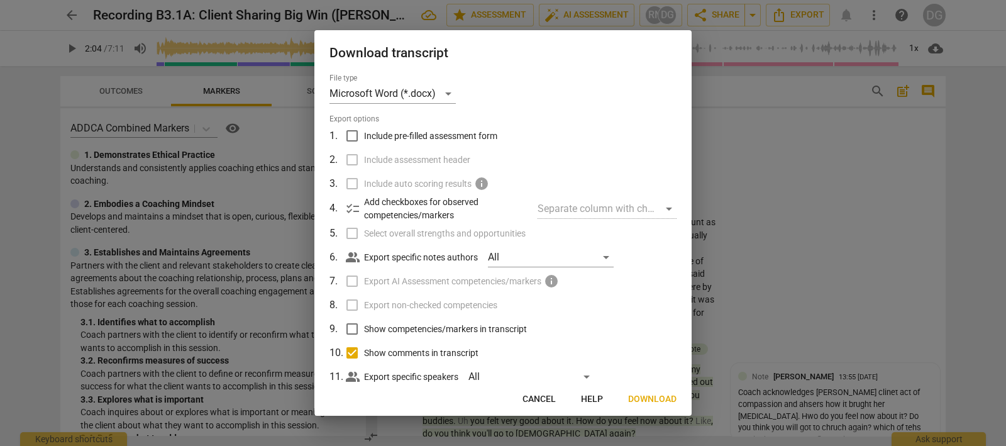
click at [644, 395] on span "Download" at bounding box center [652, 399] width 48 height 13
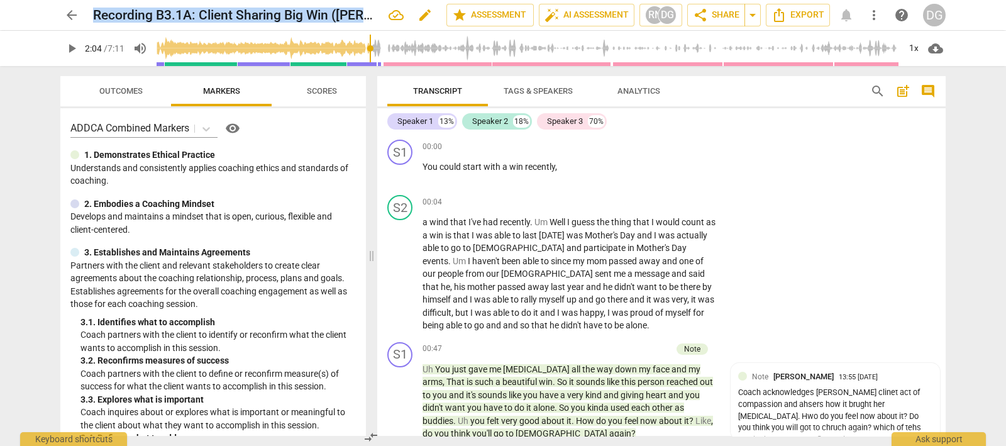
drag, startPoint x: 94, startPoint y: 13, endPoint x: 368, endPoint y: 12, distance: 274.8
click at [368, 12] on h2 "Recording B3.1A: Client Sharing Big Win ([PERSON_NAME] L, 7:11)" at bounding box center [235, 16] width 285 height 16
copy h2 "Recording B3.1A: Client Sharing Big Win ([PERSON_NAME]"
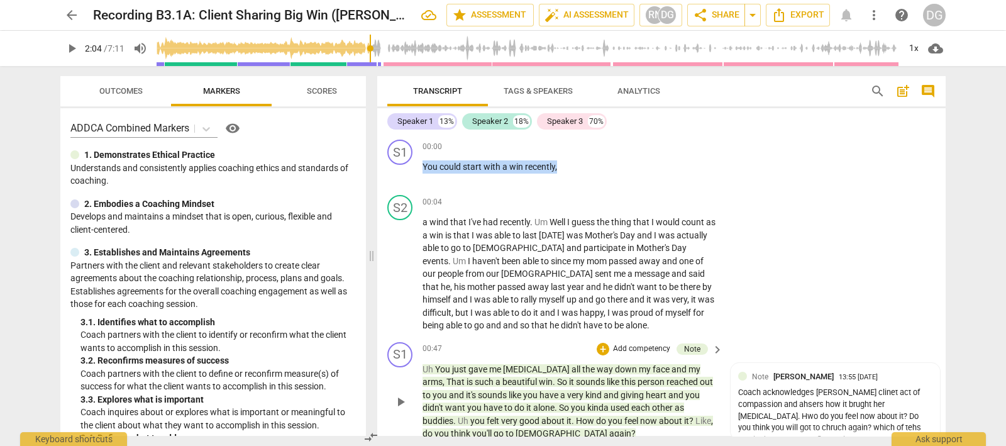
drag, startPoint x: 421, startPoint y: 166, endPoint x: 585, endPoint y: 343, distance: 241.1
click at [585, 343] on div "S1 play_arrow pause 00:00 + Add competency keyboard_arrow_right You could start…" at bounding box center [661, 285] width 568 height 301
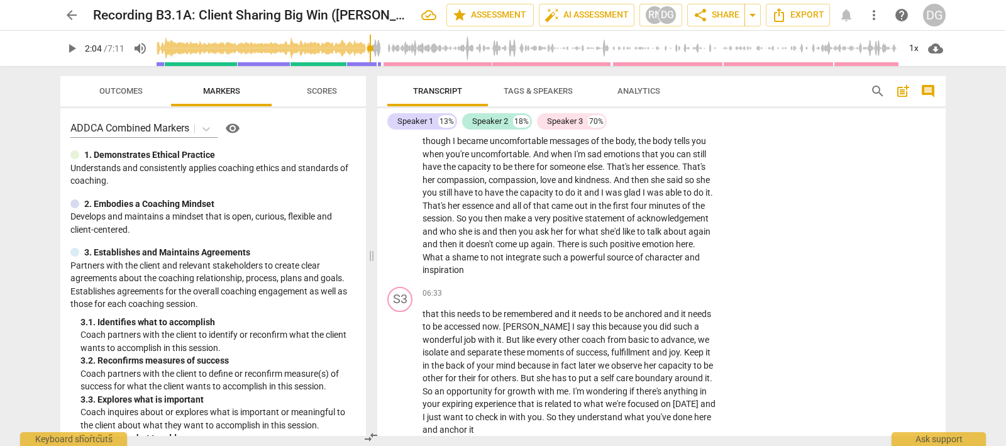
scroll to position [1317, 0]
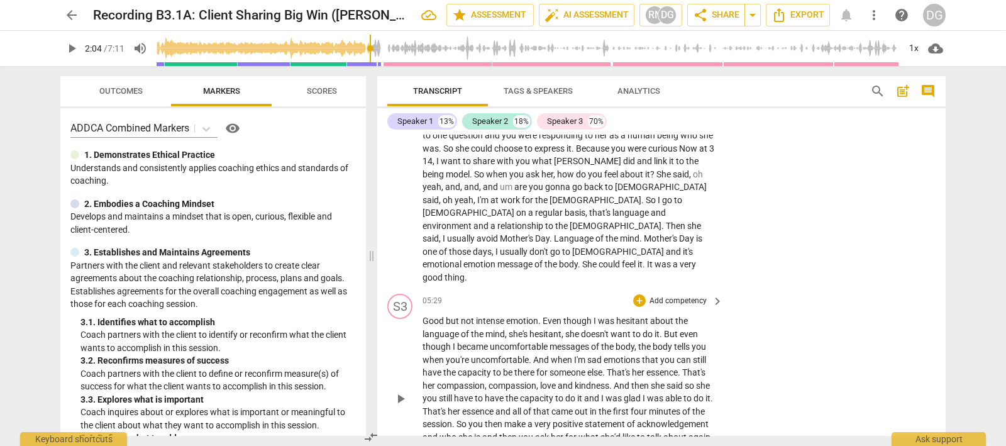
drag, startPoint x: 547, startPoint y: 378, endPoint x: 423, endPoint y: 137, distance: 271.3
click at [423, 137] on div "S1 play_arrow pause 00:00 + Add competency keyboard_arrow_right You could start…" at bounding box center [661, 285] width 568 height 301
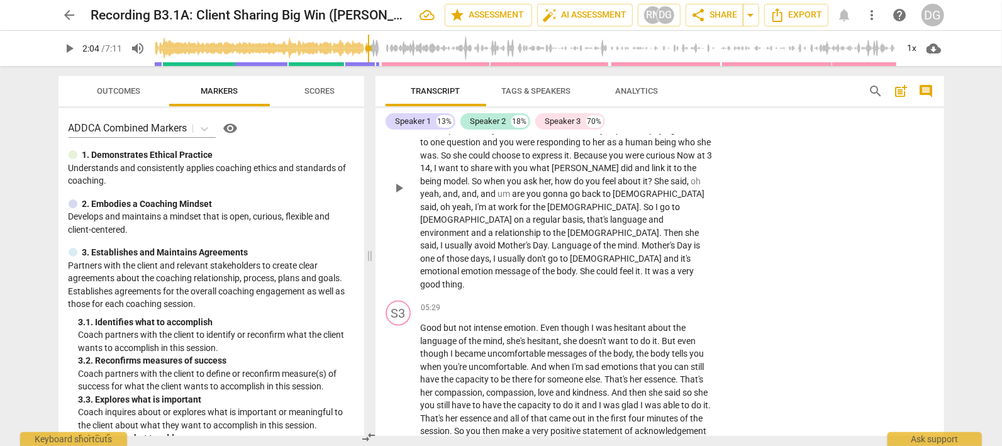
click at [798, 237] on div "S3 play_arrow pause 04:25 + Add competency keyboard_arrow_right and then you to…" at bounding box center [659, 176] width 568 height 237
click at [861, 296] on div "S3 play_arrow pause 05:29 + Add competency keyboard_arrow_right Good but not in…" at bounding box center [661, 395] width 568 height 199
drag, startPoint x: 677, startPoint y: 29, endPoint x: 642, endPoint y: 33, distance: 34.8
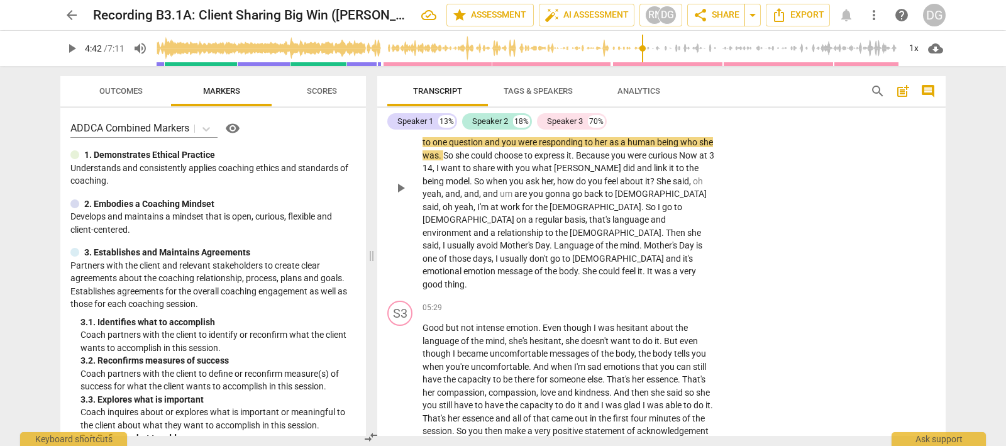
drag, startPoint x: 642, startPoint y: 33, endPoint x: 909, endPoint y: 151, distance: 291.6
click at [899, 69] on input "range" at bounding box center [528, 48] width 743 height 40
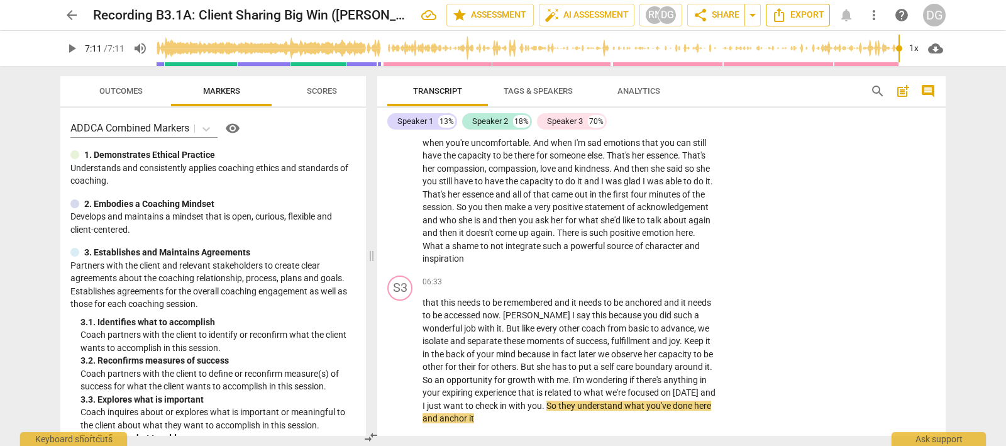
click at [790, 16] on span "Export" at bounding box center [797, 15] width 53 height 15
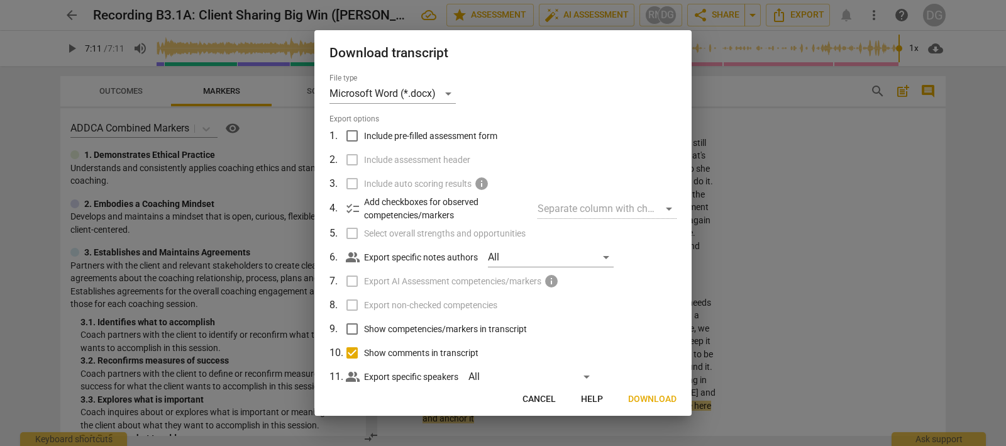
click at [764, 141] on div at bounding box center [503, 223] width 1006 height 446
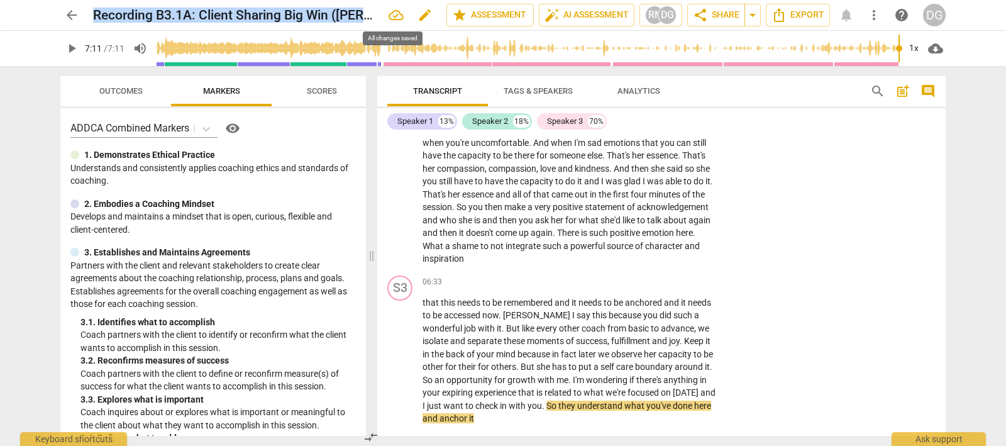
drag, startPoint x: 94, startPoint y: 15, endPoint x: 396, endPoint y: 9, distance: 301.9
click at [396, 9] on div "Recording B3.1A: Client Sharing Big Win ([PERSON_NAME] L, 7:11) edit" at bounding box center [264, 15] width 343 height 23
copy div "Recording B3.1A: Client Sharing Big Win ([PERSON_NAME] L, 7:11) edit star Asses…"
click at [783, 16] on icon "Export" at bounding box center [778, 15] width 15 height 15
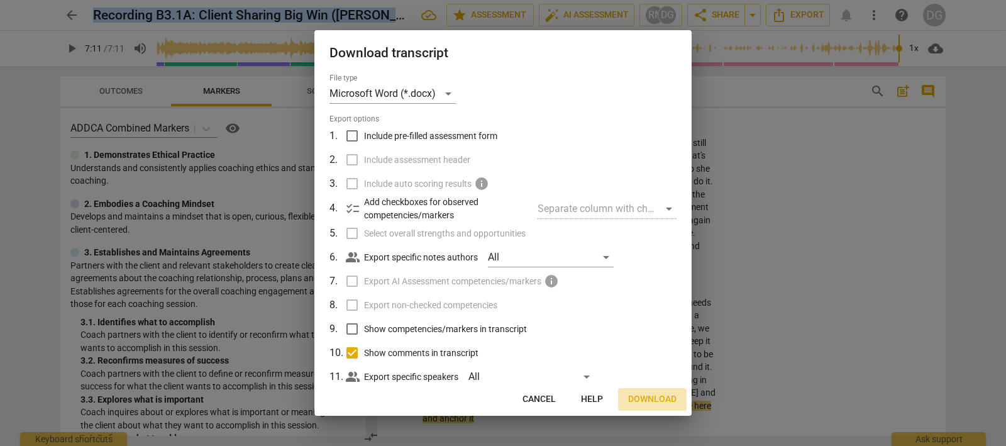
click at [641, 394] on span "Download" at bounding box center [652, 399] width 48 height 13
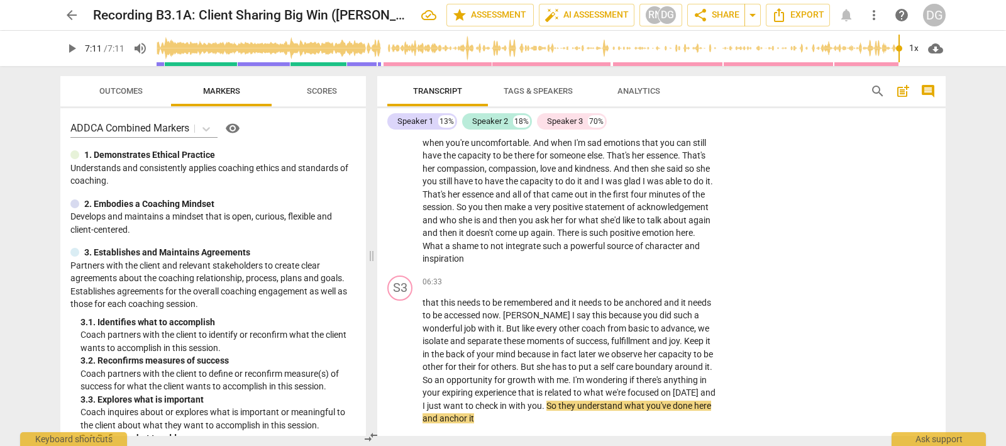
click at [887, 72] on div "Transcript Tags & Speakers Analytics search post_add comment Speaker 1 13% Spea…" at bounding box center [663, 256] width 583 height 380
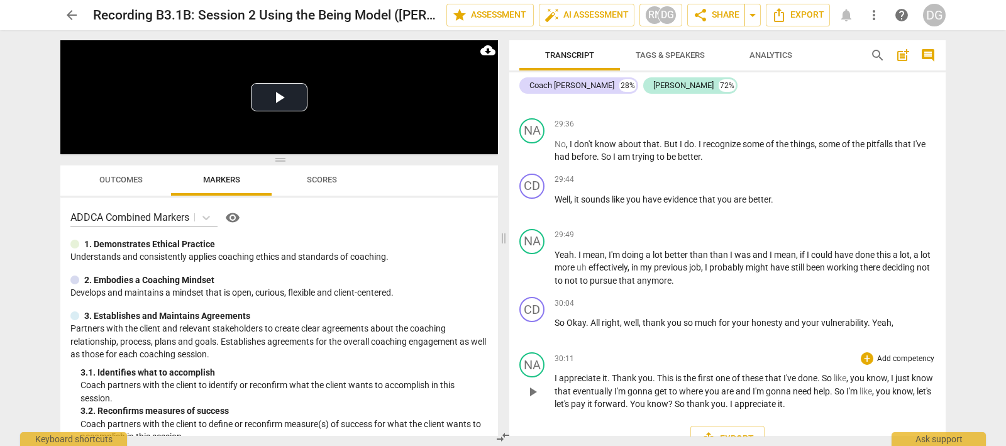
scroll to position [6262, 0]
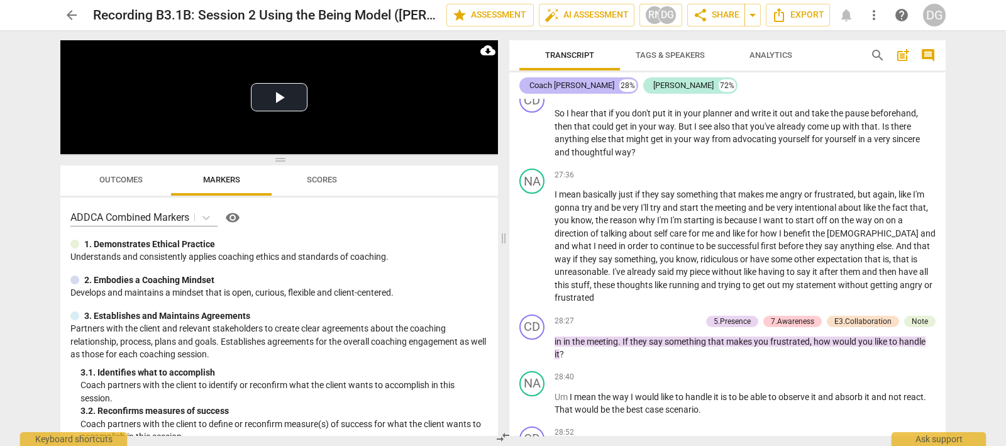
drag, startPoint x: 833, startPoint y: 411, endPoint x: 531, endPoint y: 89, distance: 442.1
click at [531, 89] on div "Coach Debra 28% Natasha 72% format_bold format_list_bulleted David Giwerc delet…" at bounding box center [727, 253] width 436 height 363
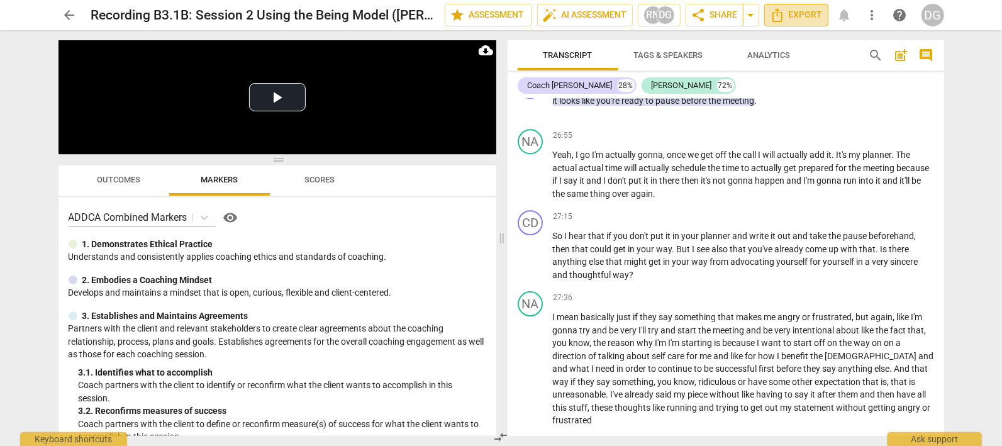
click at [789, 12] on span "Export" at bounding box center [796, 15] width 53 height 15
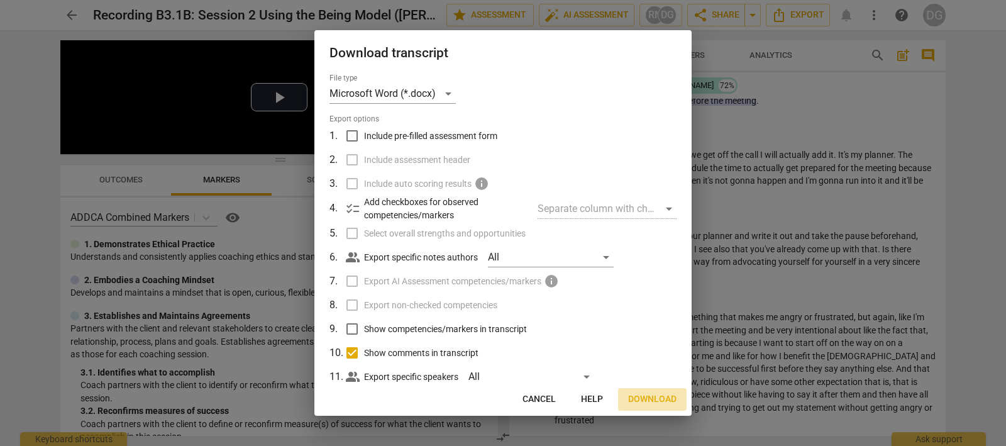
click at [643, 397] on span "Download" at bounding box center [652, 399] width 48 height 13
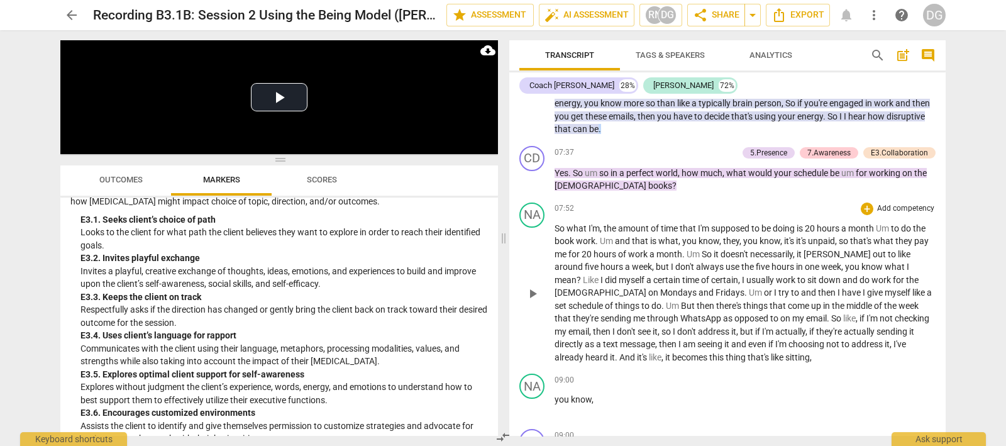
scroll to position [1339, 0]
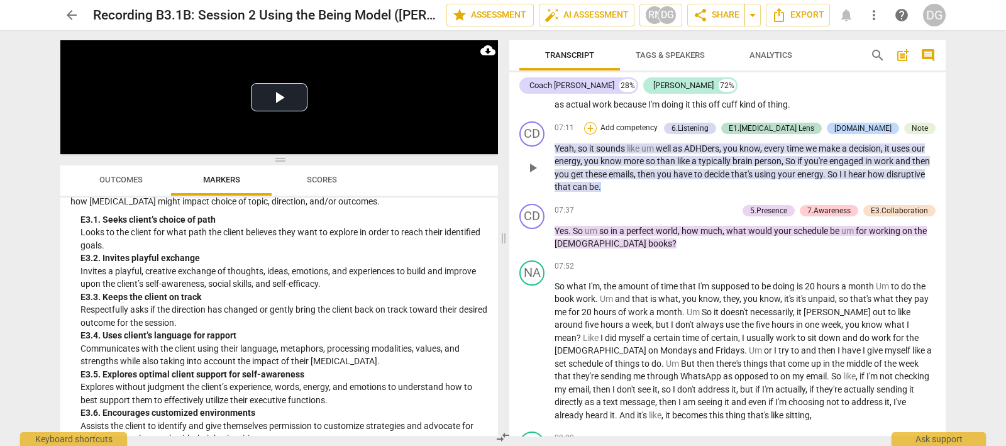
click at [597, 135] on div "+" at bounding box center [590, 128] width 13 height 13
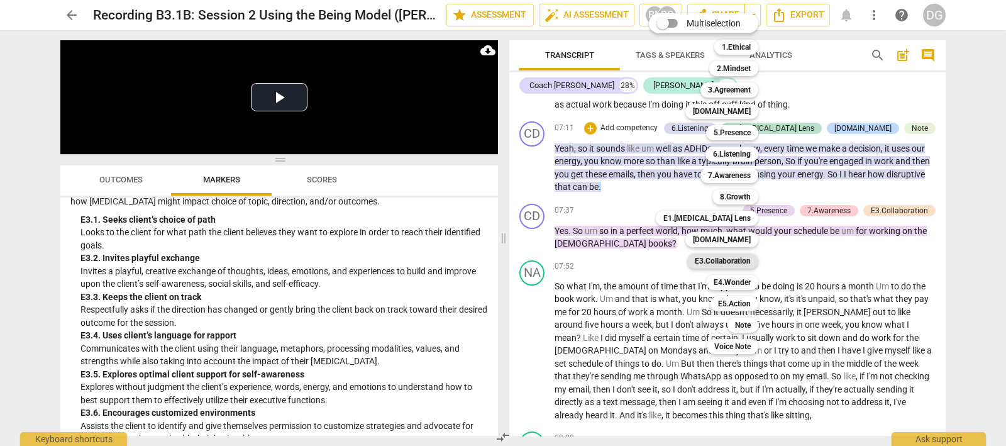
click at [731, 258] on b "E3.Collaboration" at bounding box center [723, 260] width 56 height 15
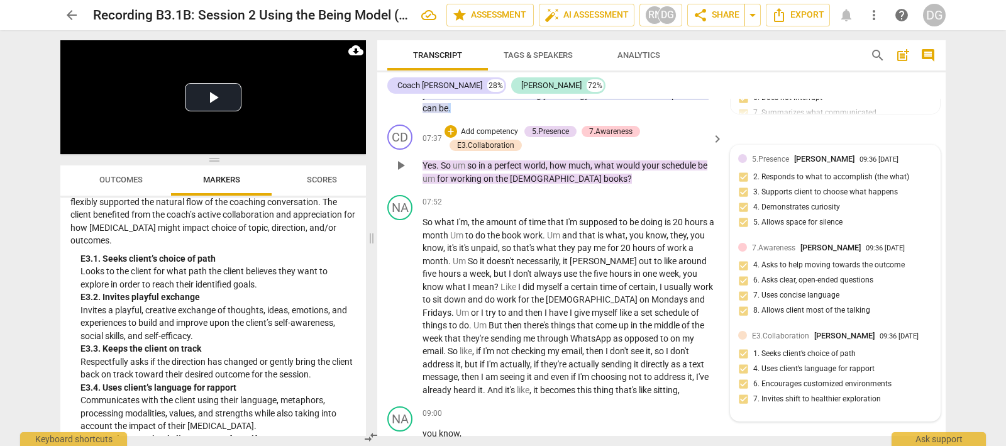
scroll to position [1792, 0]
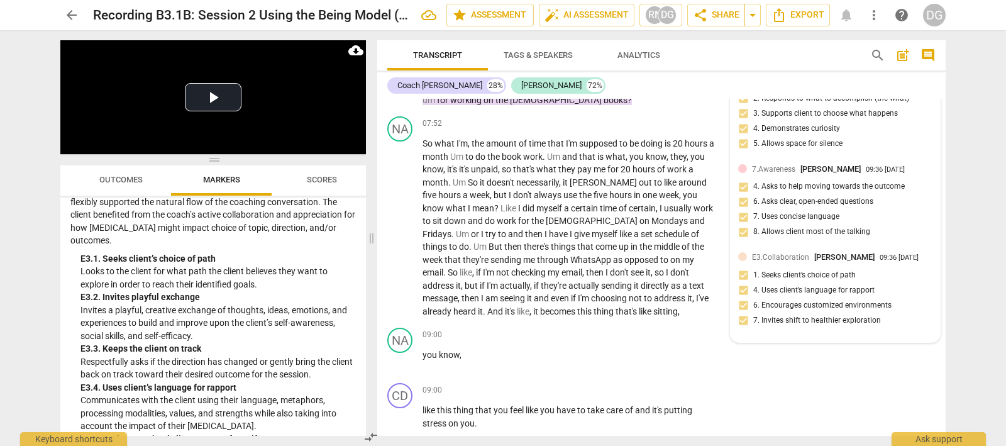
click at [758, 272] on div "E3.Collaboration David Giwerc 09:36 11-22-2023 1. Seeks client’s choice of path…" at bounding box center [835, 293] width 194 height 84
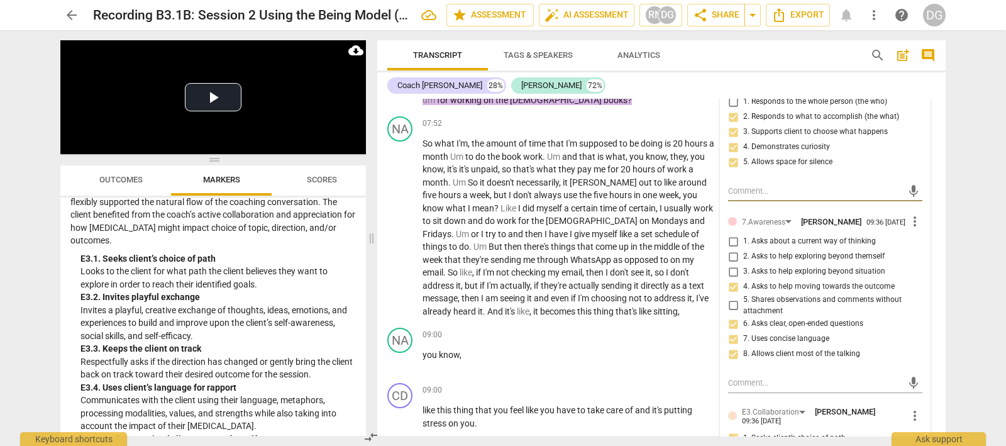
scroll to position [1949, 0]
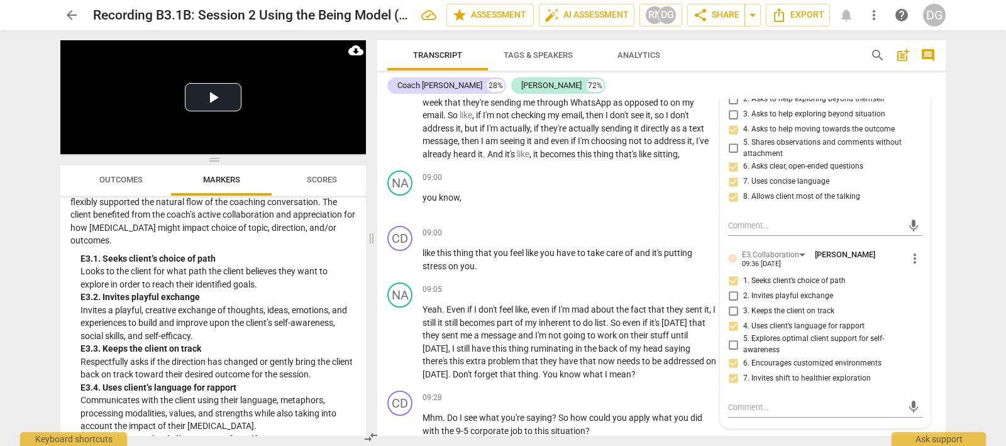
drag, startPoint x: 741, startPoint y: 280, endPoint x: 773, endPoint y: 284, distance: 32.9
click at [775, 284] on label "1. Seeks client’s choice of path" at bounding box center [820, 280] width 194 height 15
click at [743, 284] on input "1. Seeks client’s choice of path" at bounding box center [733, 280] width 20 height 15
click at [731, 280] on input "1. Seeks client’s choice of path" at bounding box center [733, 280] width 20 height 15
checkbox input "false"
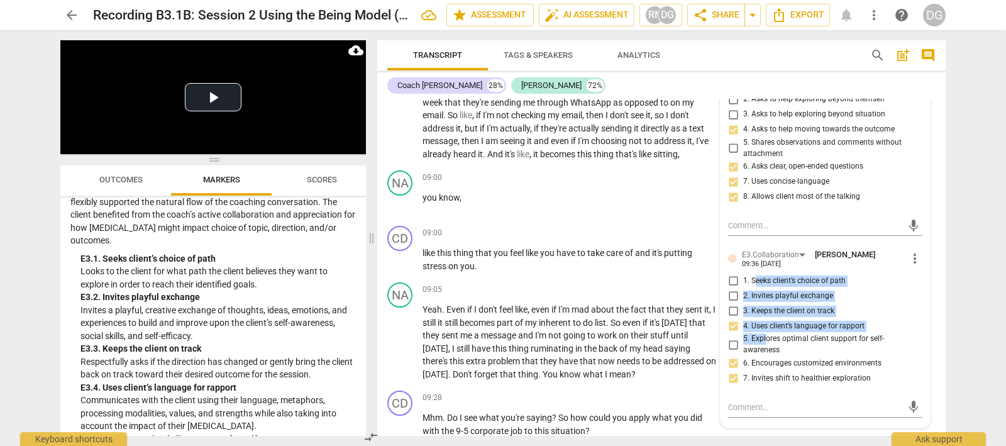
drag, startPoint x: 754, startPoint y: 277, endPoint x: 804, endPoint y: 306, distance: 57.7
click at [764, 329] on div "1. Seeks client’s choice of path 2. Invites playful exchange 3. Keeps the clien…" at bounding box center [825, 329] width 194 height 113
click at [883, 268] on div "E3.Collaboration David Giwerc 09:36 11-22-2023" at bounding box center [824, 257] width 165 height 19
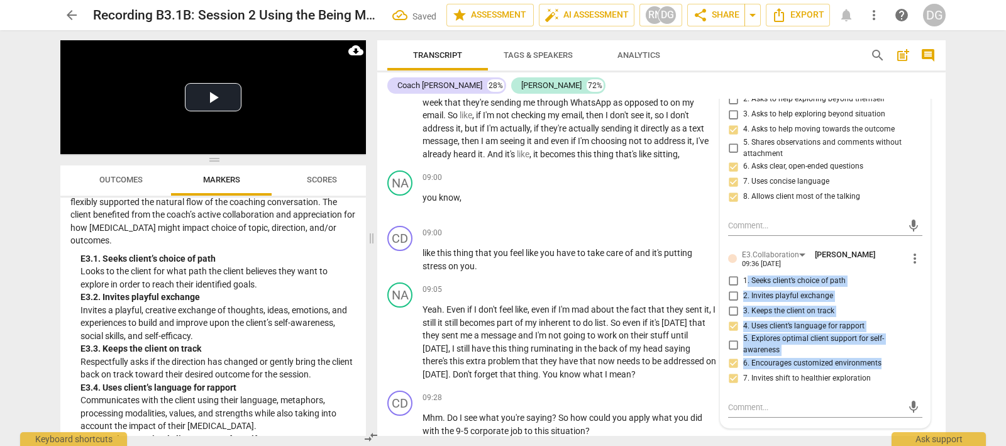
drag, startPoint x: 744, startPoint y: 278, endPoint x: 868, endPoint y: 340, distance: 137.8
click at [917, 360] on div "1. Seeks client’s choice of path 2. Invites playful exchange 3. Keeps the clien…" at bounding box center [825, 329] width 194 height 113
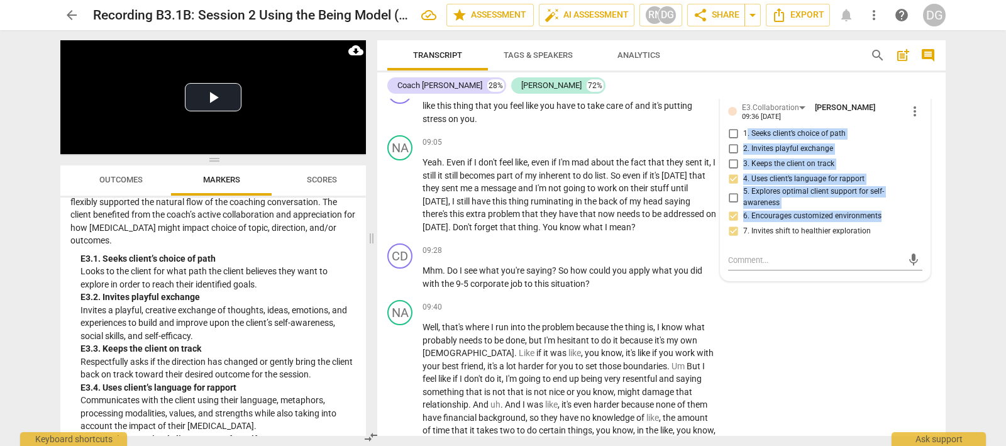
scroll to position [2106, 0]
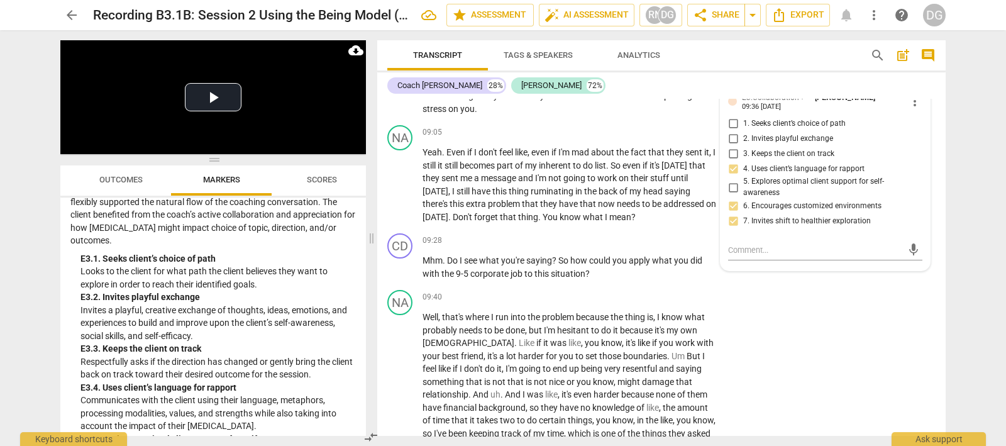
click at [876, 224] on label "7. Invites shift to healthier exploration" at bounding box center [820, 221] width 194 height 15
click at [743, 224] on input "7. Invites shift to healthier exploration" at bounding box center [733, 221] width 20 height 15
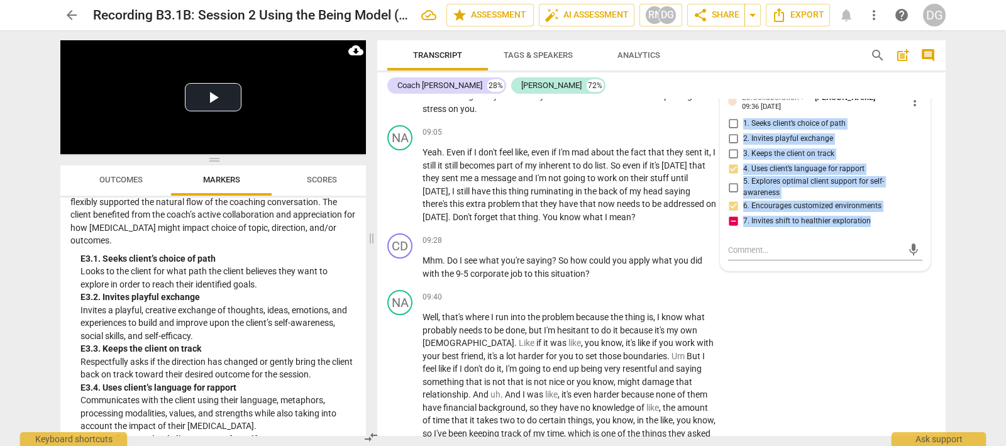
drag, startPoint x: 839, startPoint y: 223, endPoint x: 727, endPoint y: 121, distance: 151.7
click at [728, 121] on div "1. Seeks client’s choice of path 2. Invites playful exchange 3. Keeps the clien…" at bounding box center [825, 172] width 194 height 113
copy div "1. Seeks client’s choice of path 2. Invites playful exchange 3. Keeps the clien…"
click at [732, 224] on input "7. Invites shift to healthier exploration" at bounding box center [733, 221] width 20 height 15
checkbox input "false"
